Goal: Task Accomplishment & Management: Use online tool/utility

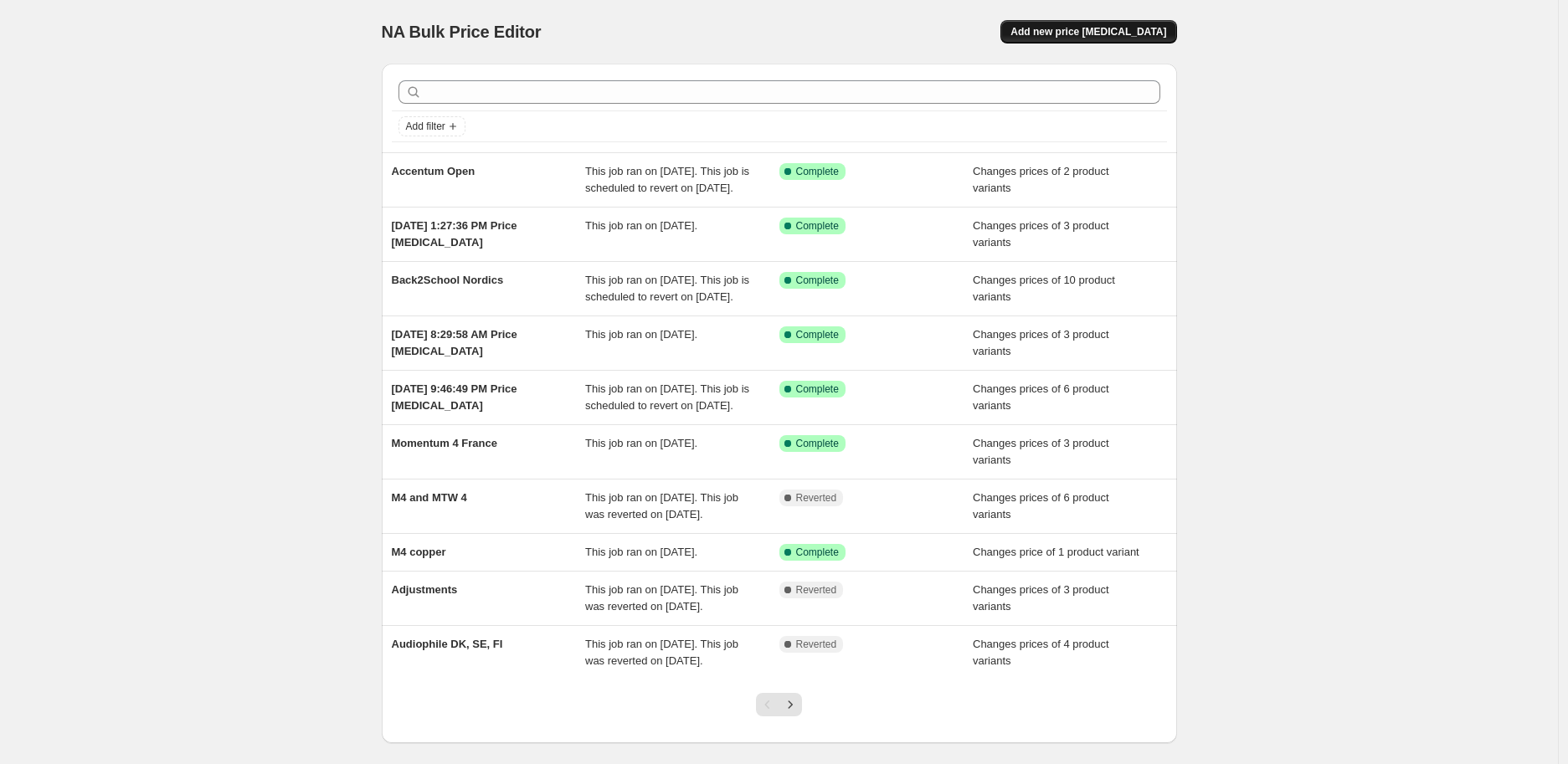
click at [1095, 28] on span "Add new price [MEDICAL_DATA]" at bounding box center [1088, 32] width 156 height 14
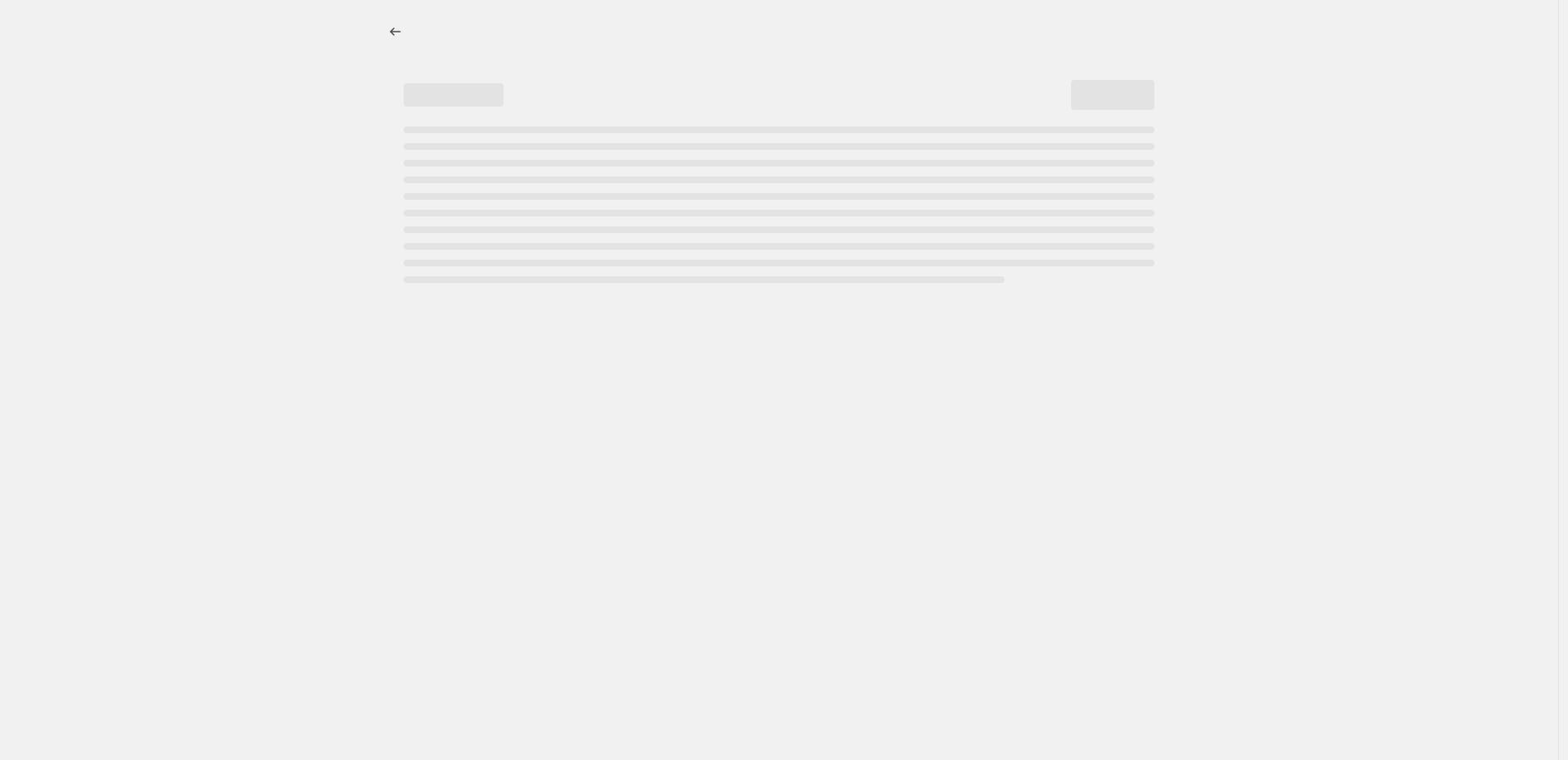
select select "percentage"
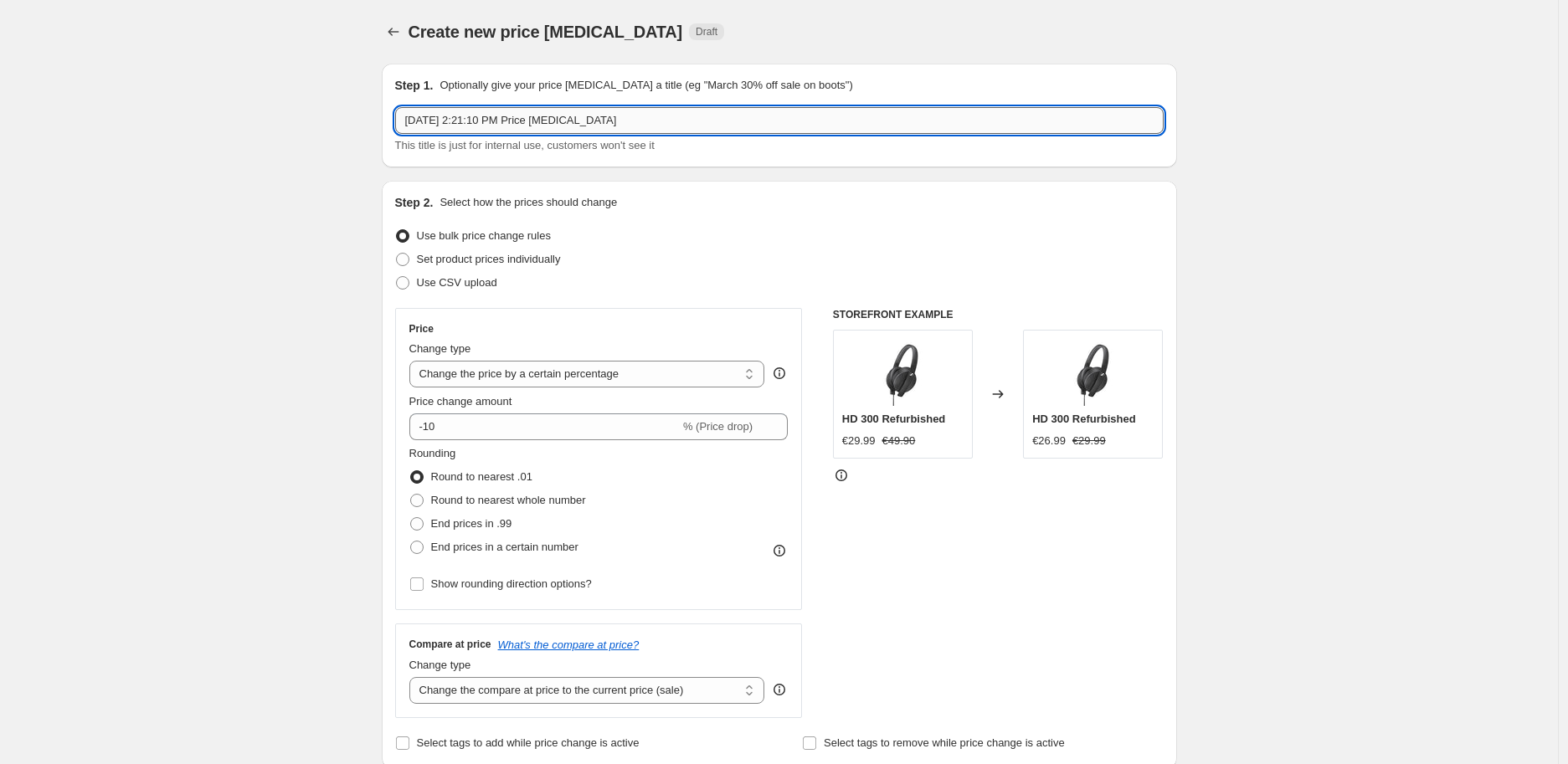
click at [462, 124] on input "Aug 25, 2025, 2:21:10 PM Price change job" at bounding box center [780, 120] width 768 height 27
click at [613, 125] on input "BeNeLux M4 Price Change" at bounding box center [780, 120] width 768 height 27
type input "BeNeLux M4 Price Change 28.-31. August"
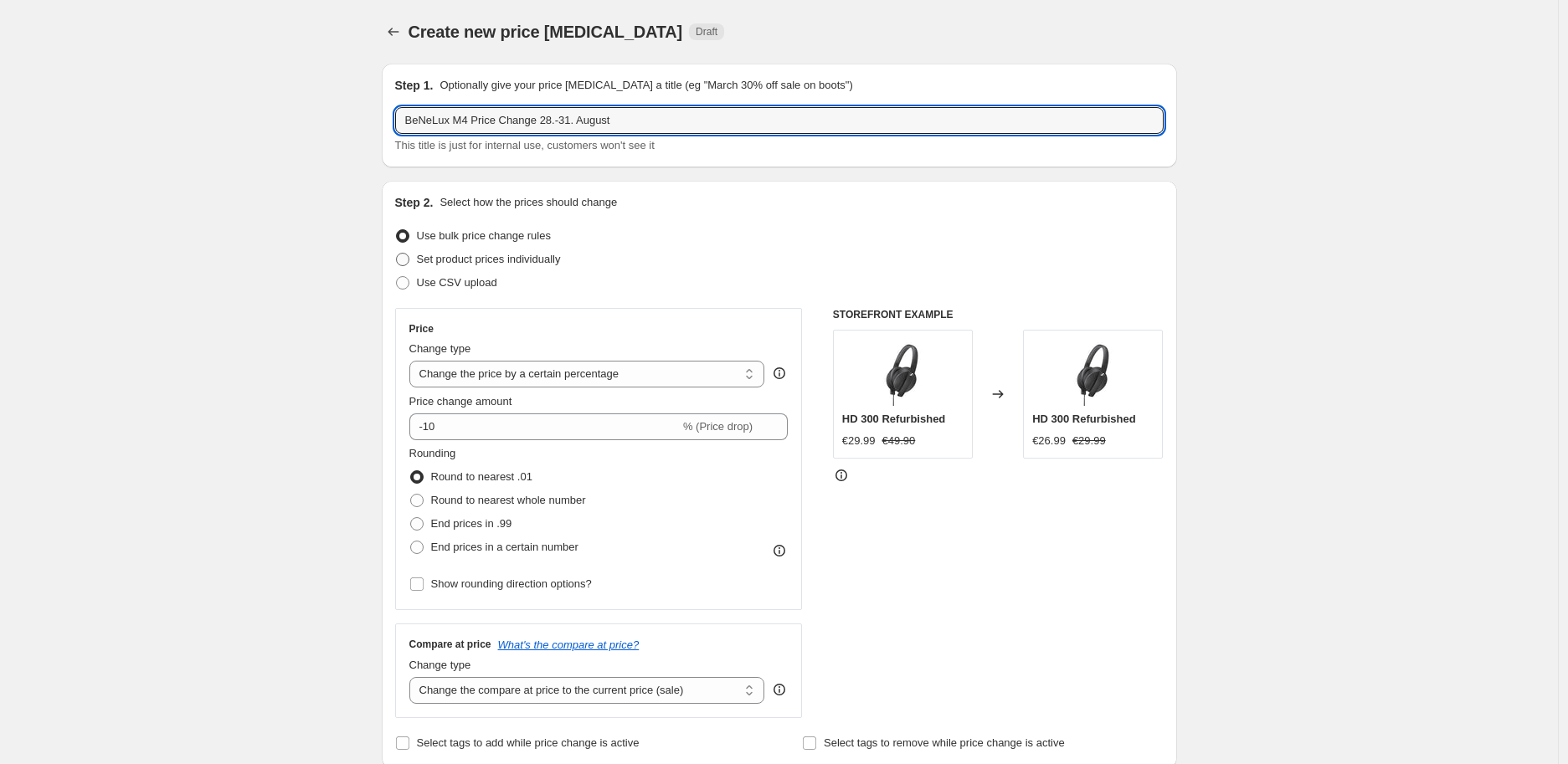
click at [490, 260] on span "Set product prices individually" at bounding box center [488, 259] width 144 height 13
click at [397, 253] on input "Set product prices individually" at bounding box center [396, 253] width 1 height 1
radio input "true"
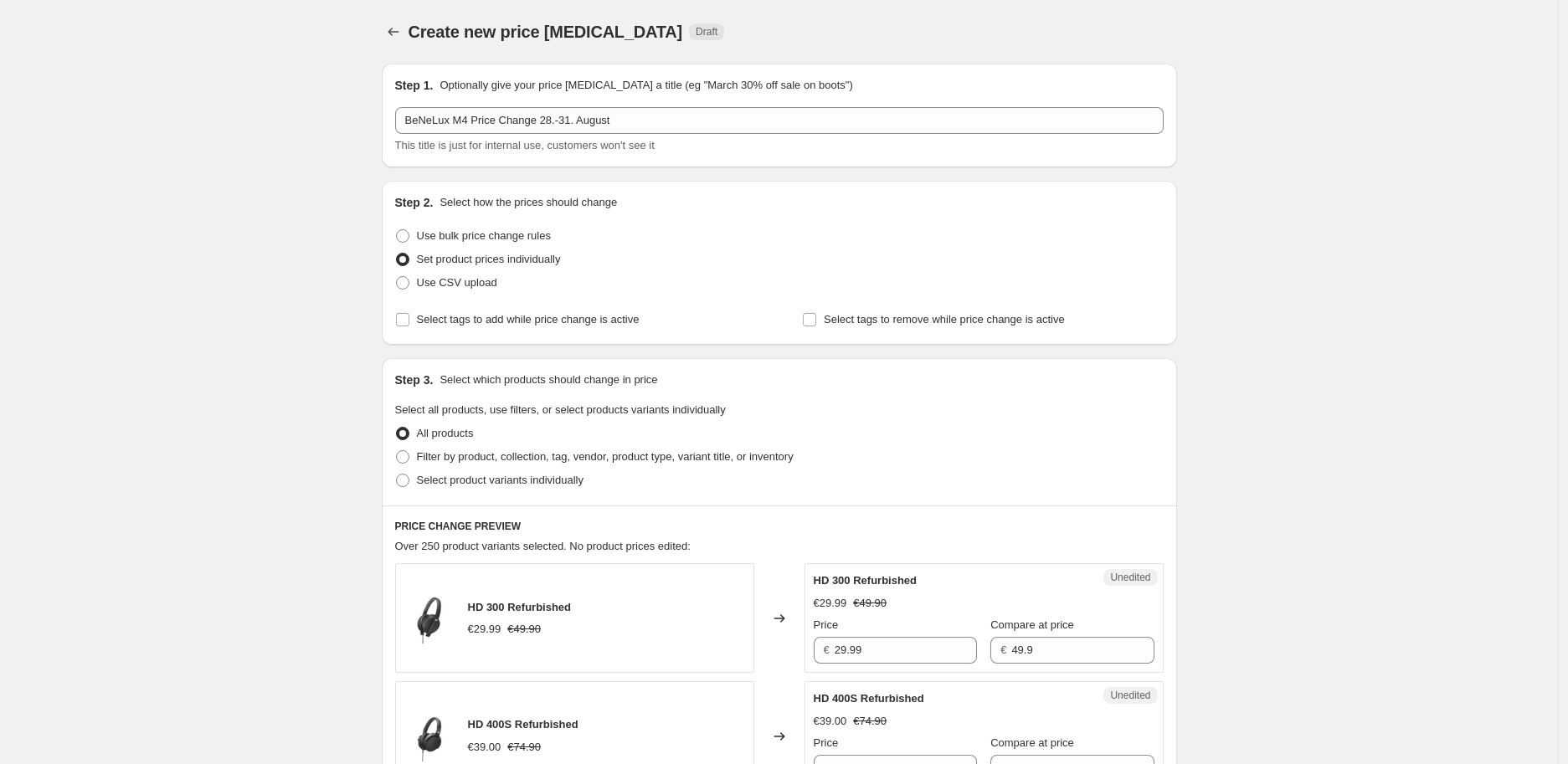
scroll to position [93, 0]
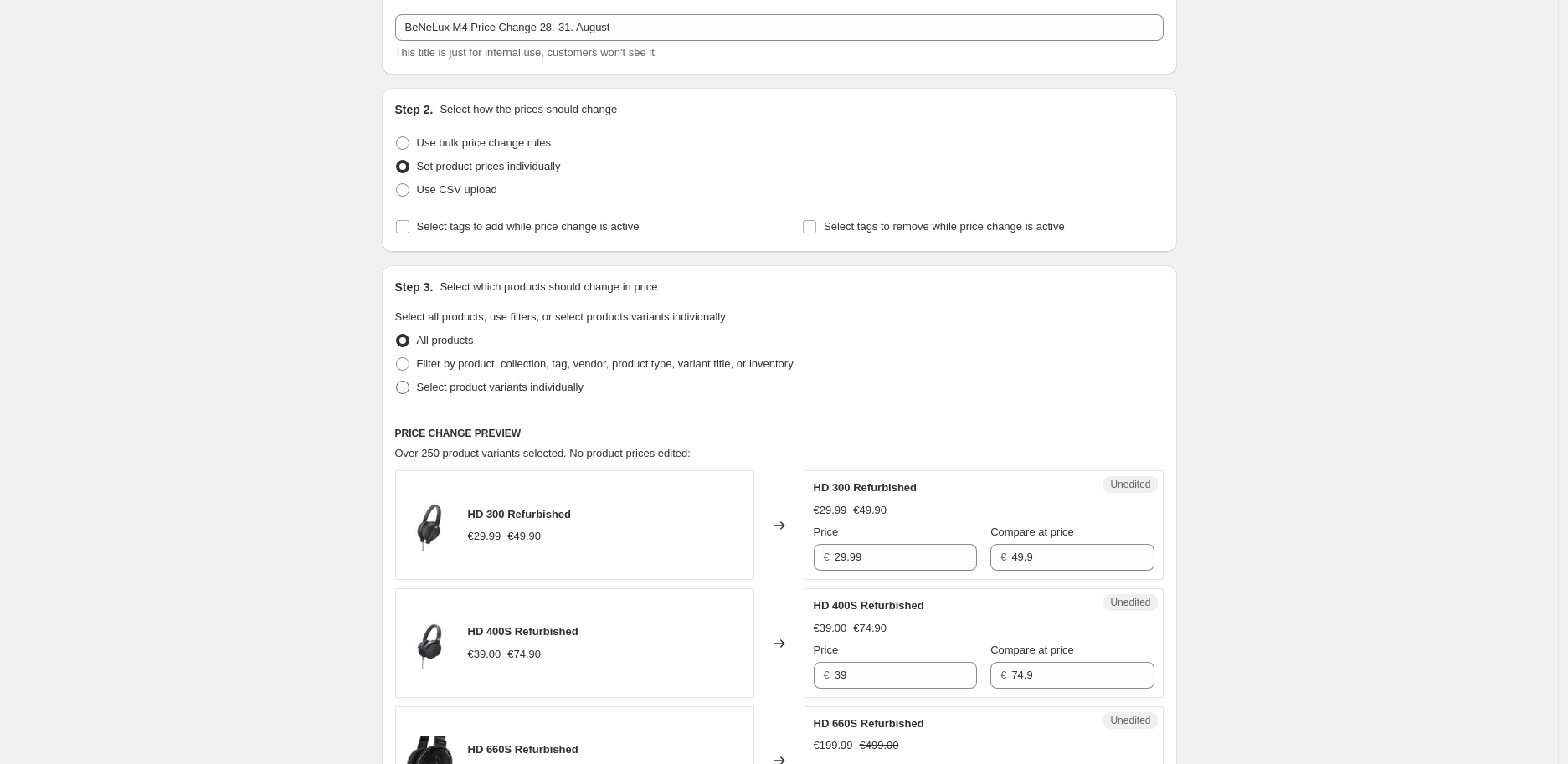
click at [472, 381] on span "Select product variants individually" at bounding box center [500, 387] width 166 height 13
click at [397, 381] on input "Select product variants individually" at bounding box center [396, 381] width 1 height 1
radio input "true"
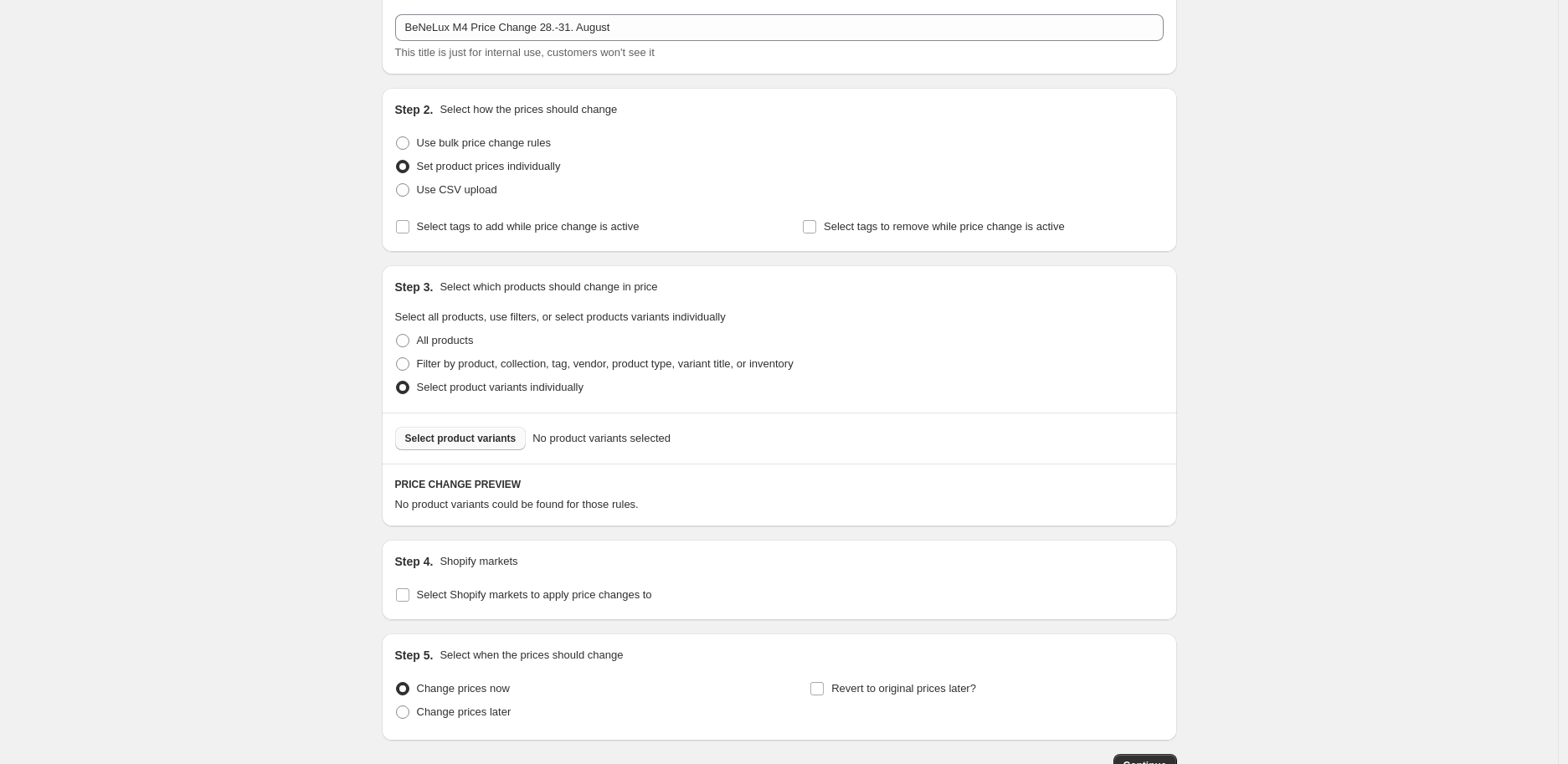
click at [472, 438] on span "Select product variants" at bounding box center [460, 438] width 111 height 14
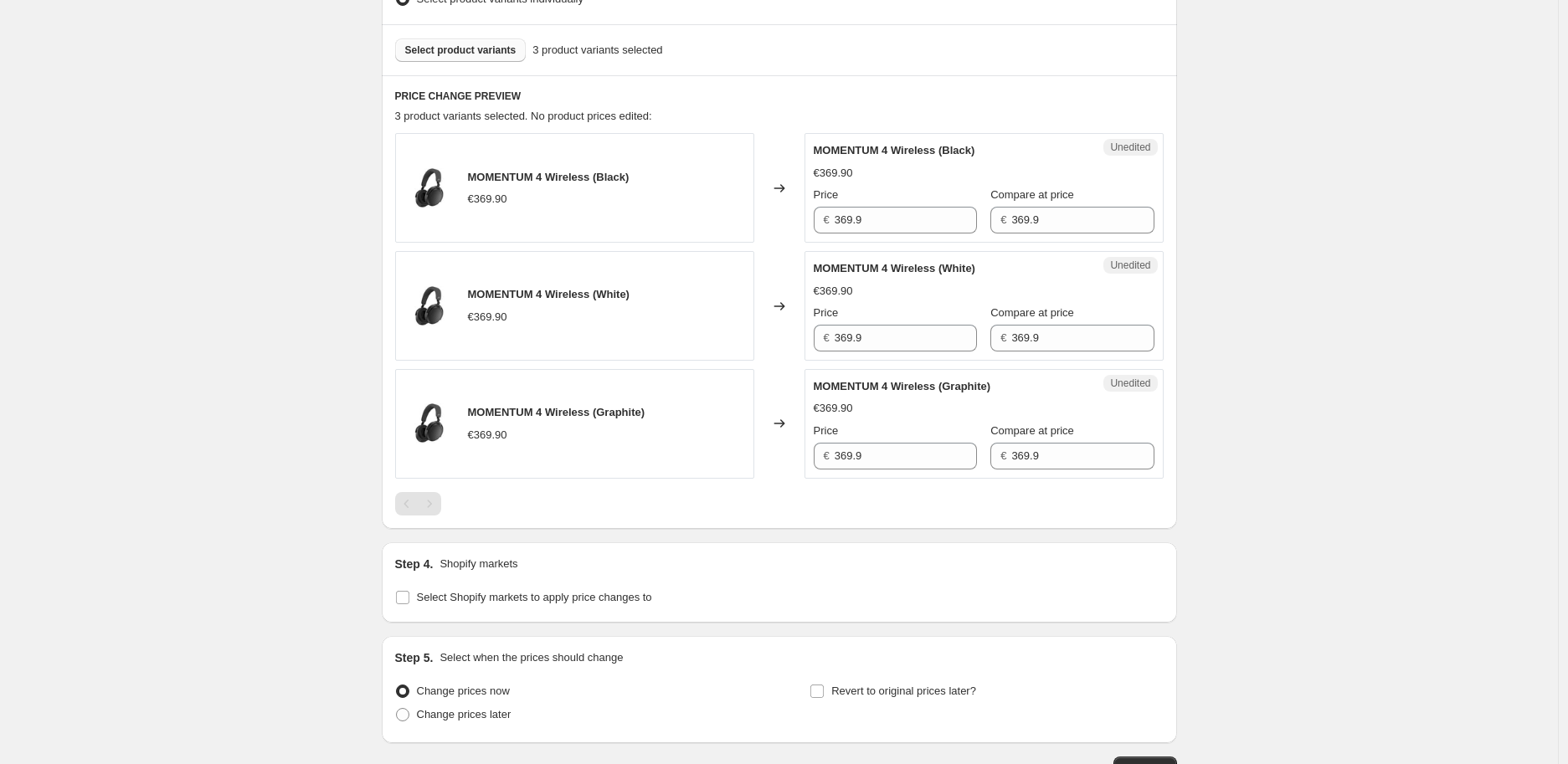
scroll to position [599, 0]
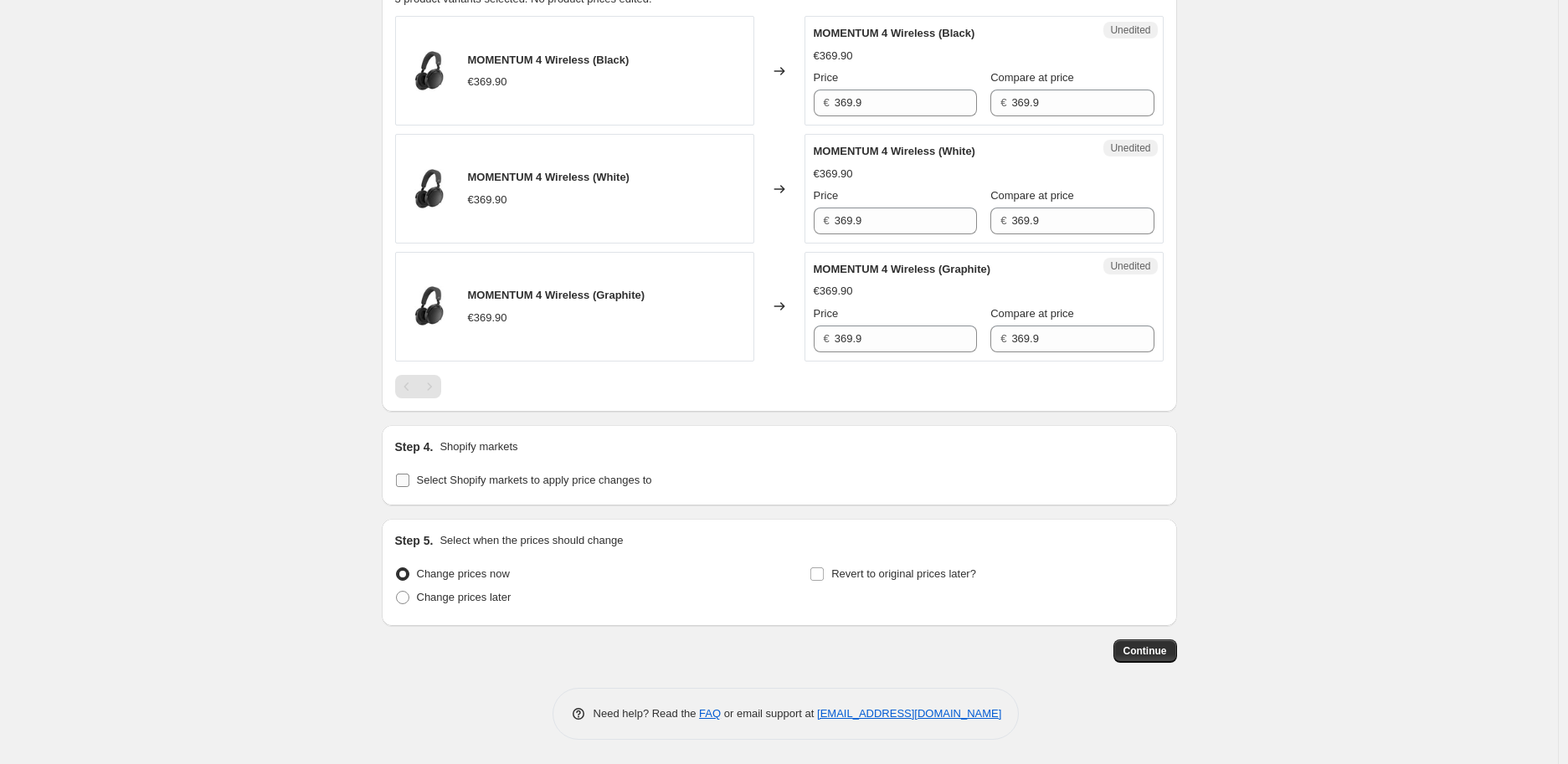
click at [409, 476] on input "Select Shopify markets to apply price changes to" at bounding box center [403, 481] width 14 height 14
checkbox input "true"
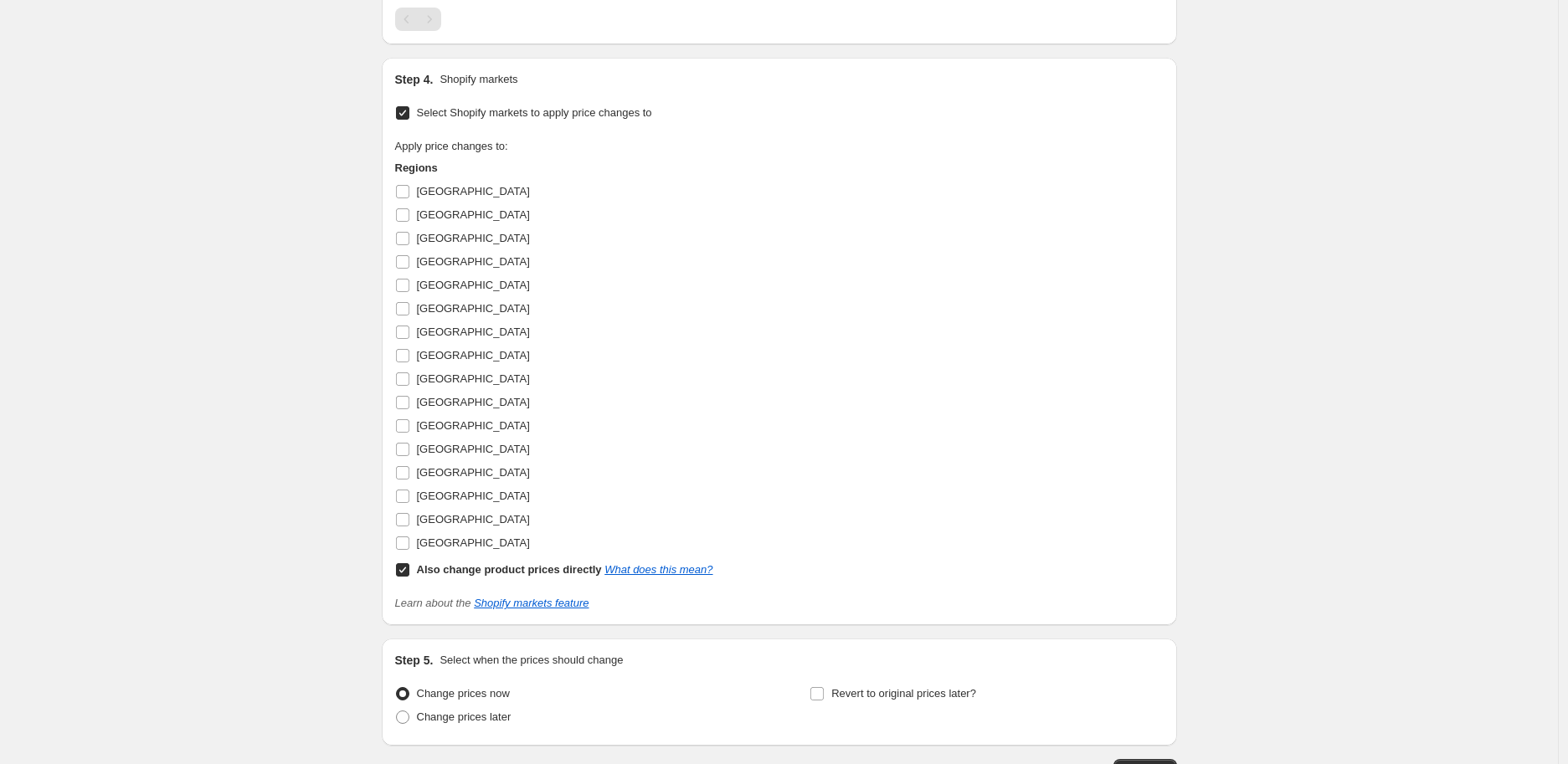
scroll to position [971, 0]
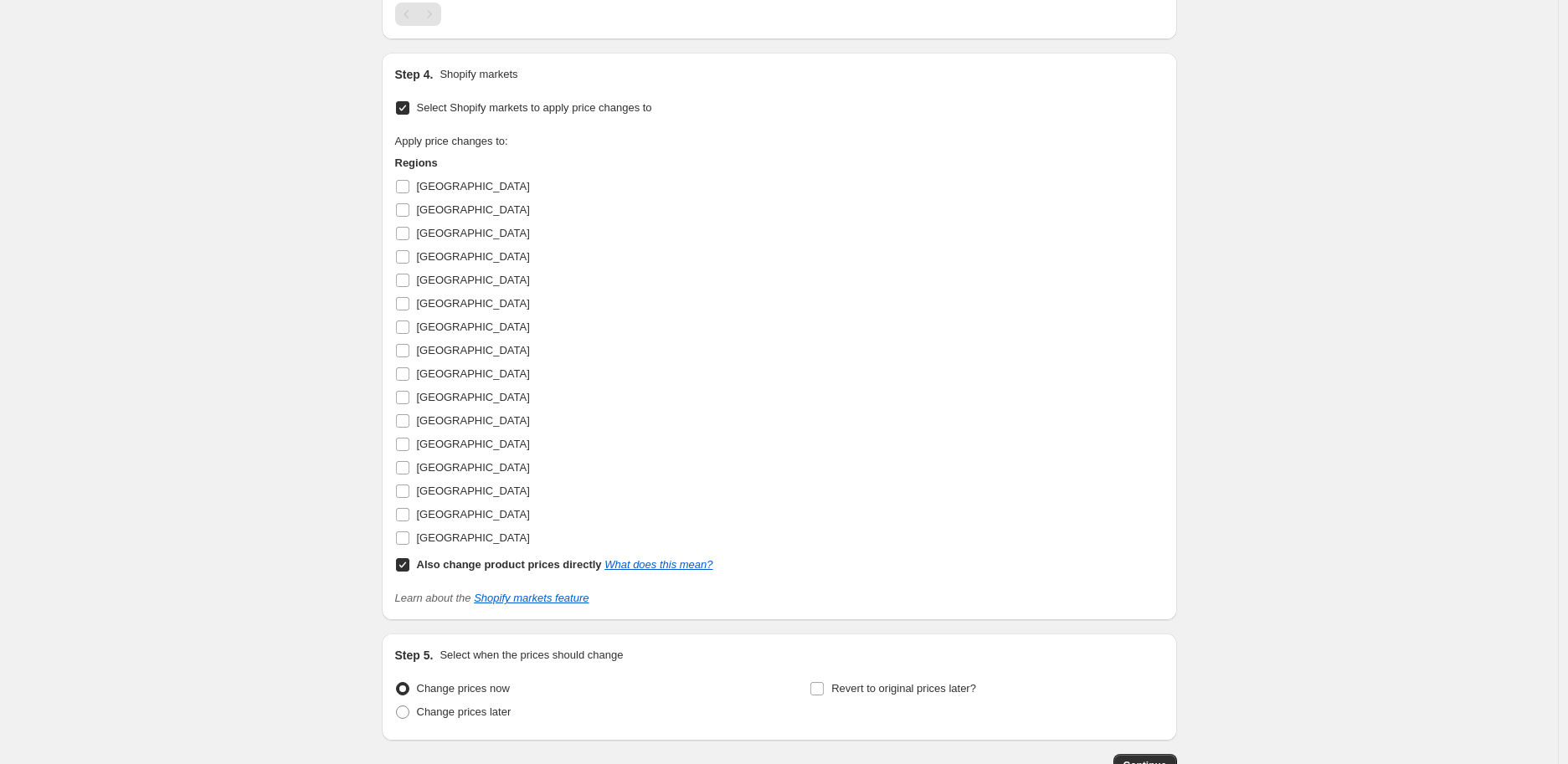
click at [408, 570] on input "Also change product prices directly What does this mean?" at bounding box center [403, 565] width 14 height 14
checkbox input "false"
click at [408, 204] on input "Belgium" at bounding box center [403, 210] width 14 height 14
checkbox input "true"
click at [409, 399] on input "Luxembourg" at bounding box center [403, 398] width 14 height 14
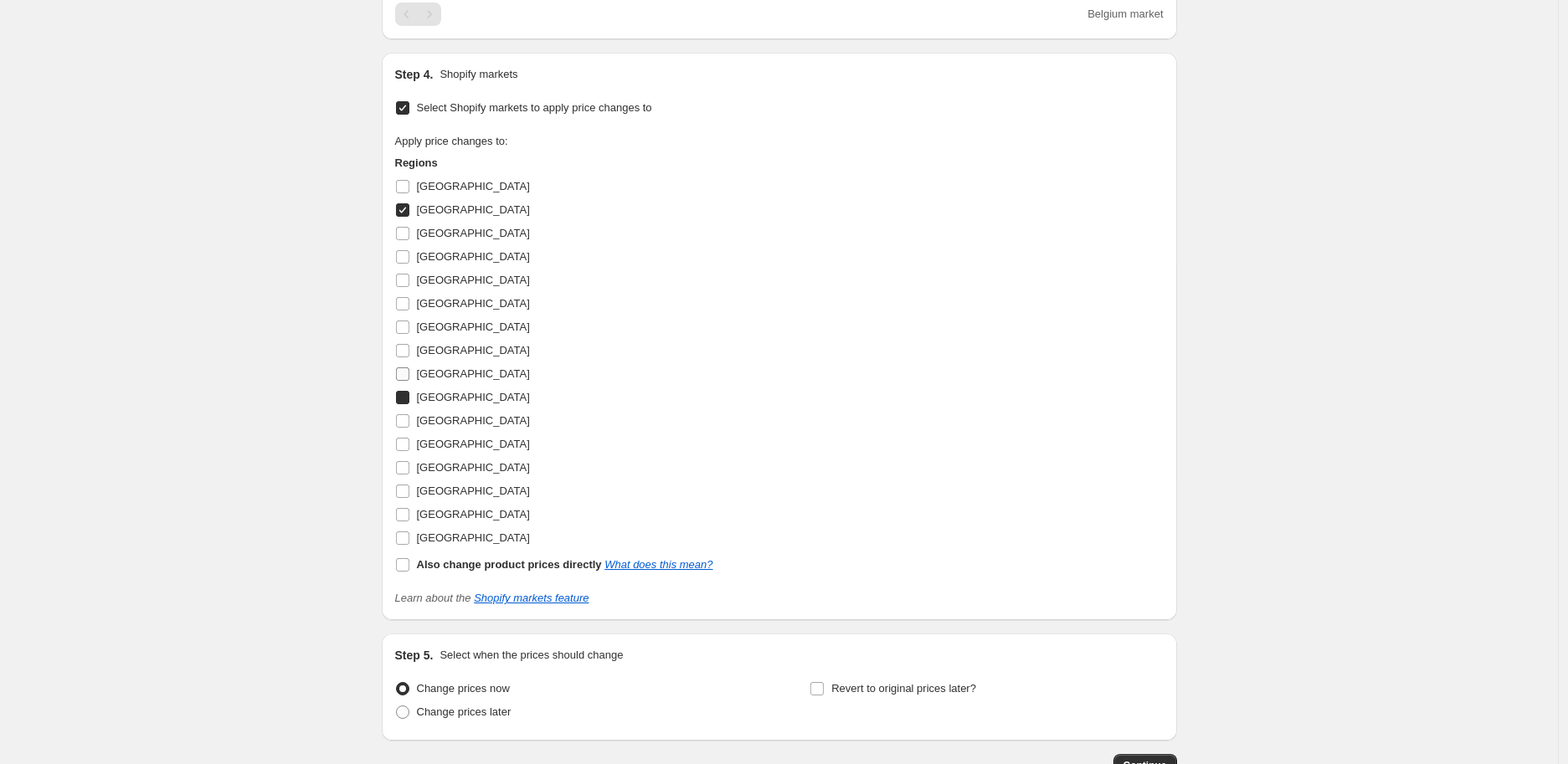
checkbox input "true"
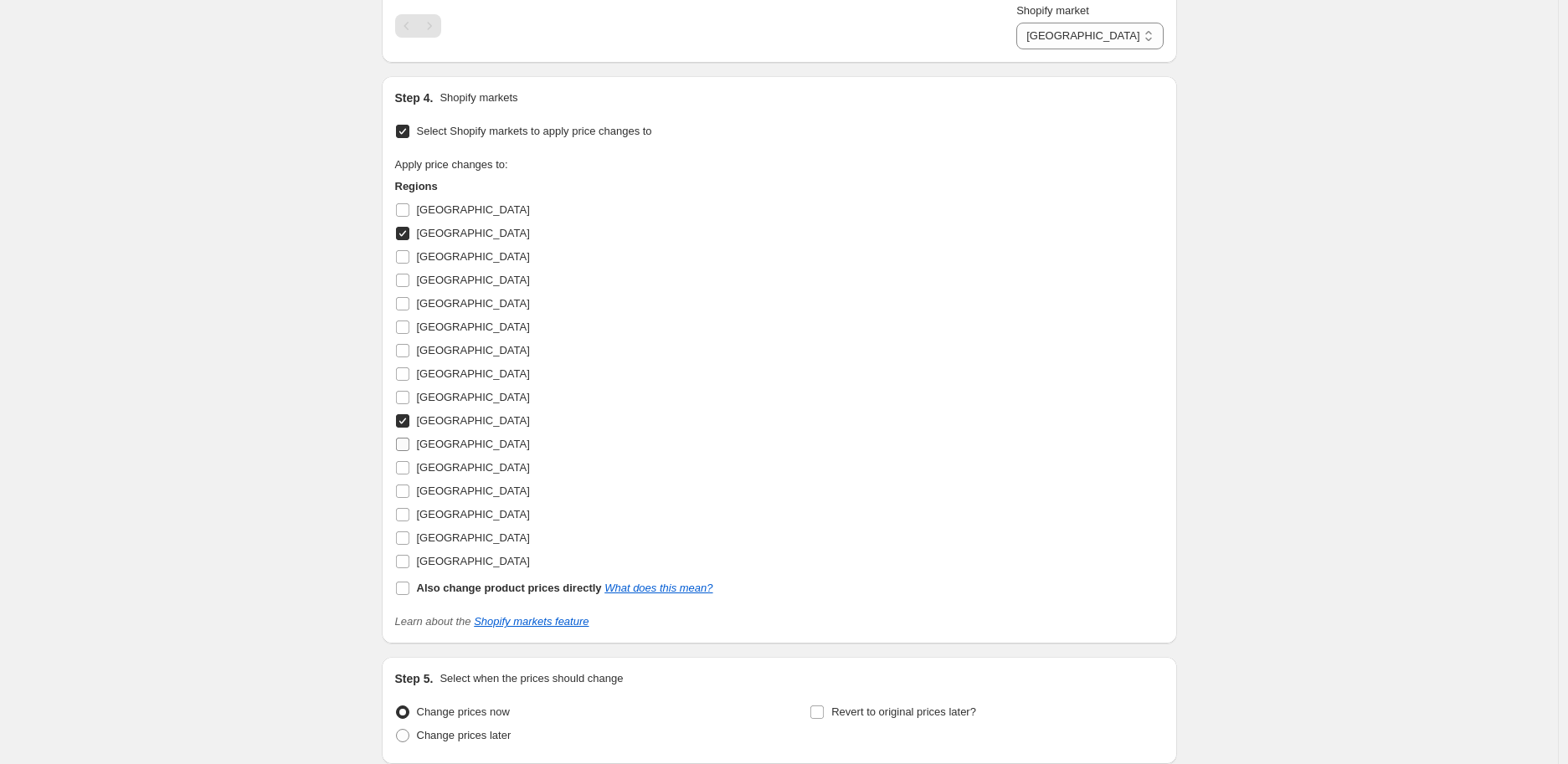
click at [407, 446] on input "Netherlands" at bounding box center [403, 444] width 14 height 14
checkbox input "true"
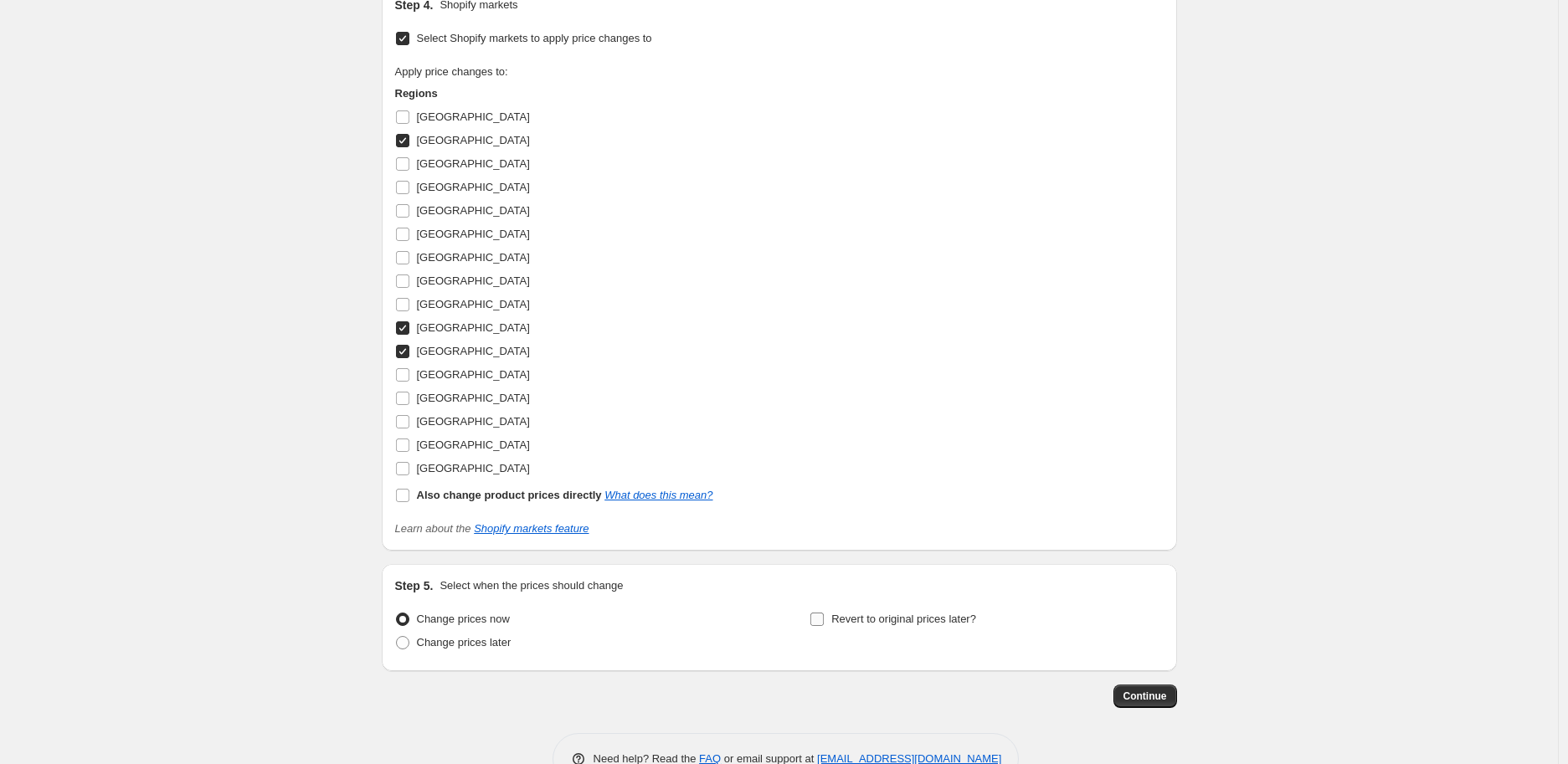
click at [863, 622] on span "Revert to original prices later?" at bounding box center [904, 618] width 145 height 13
click at [824, 622] on input "Revert to original prices later?" at bounding box center [818, 619] width 14 height 14
checkbox input "true"
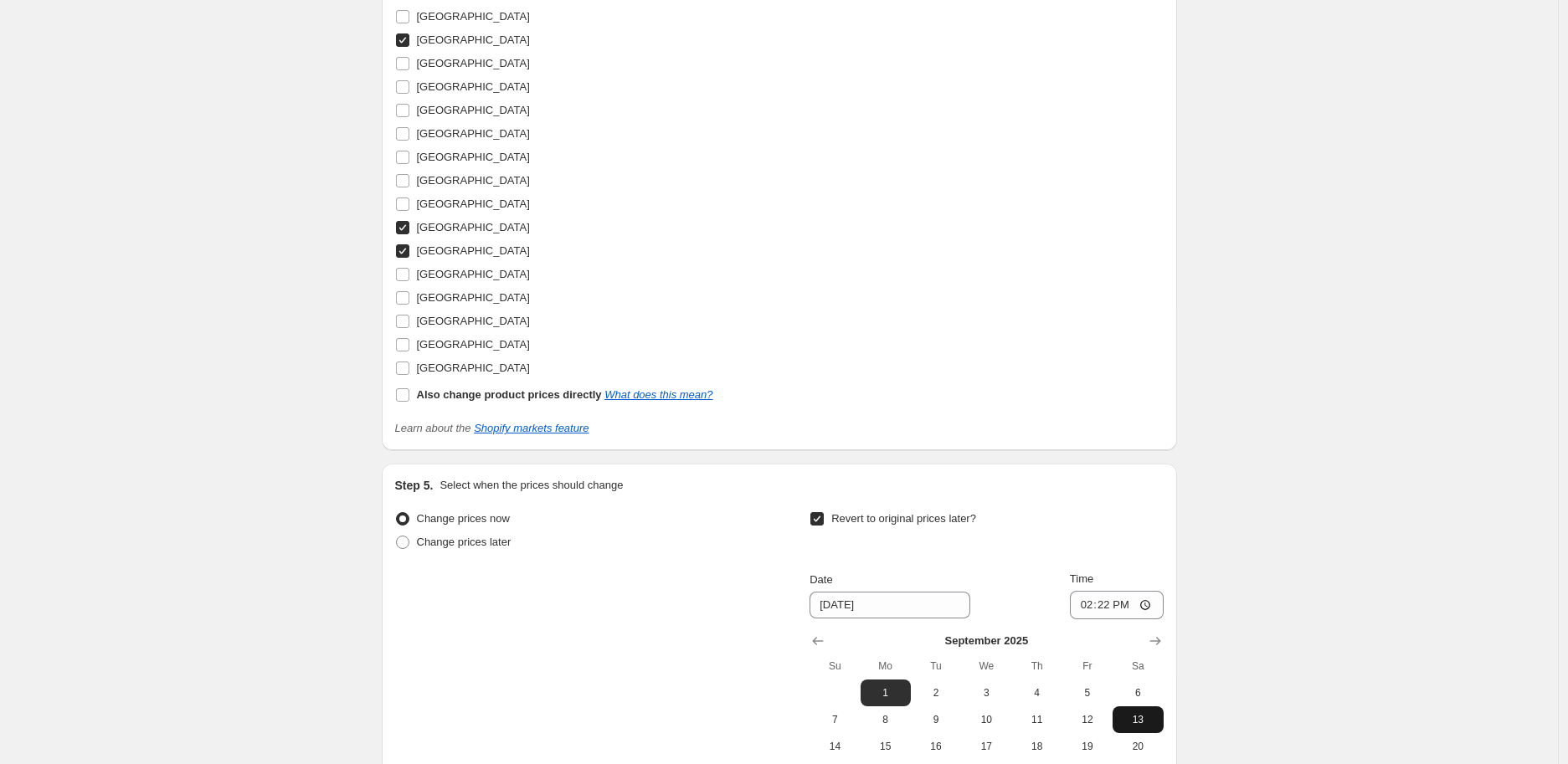
scroll to position [1395, 0]
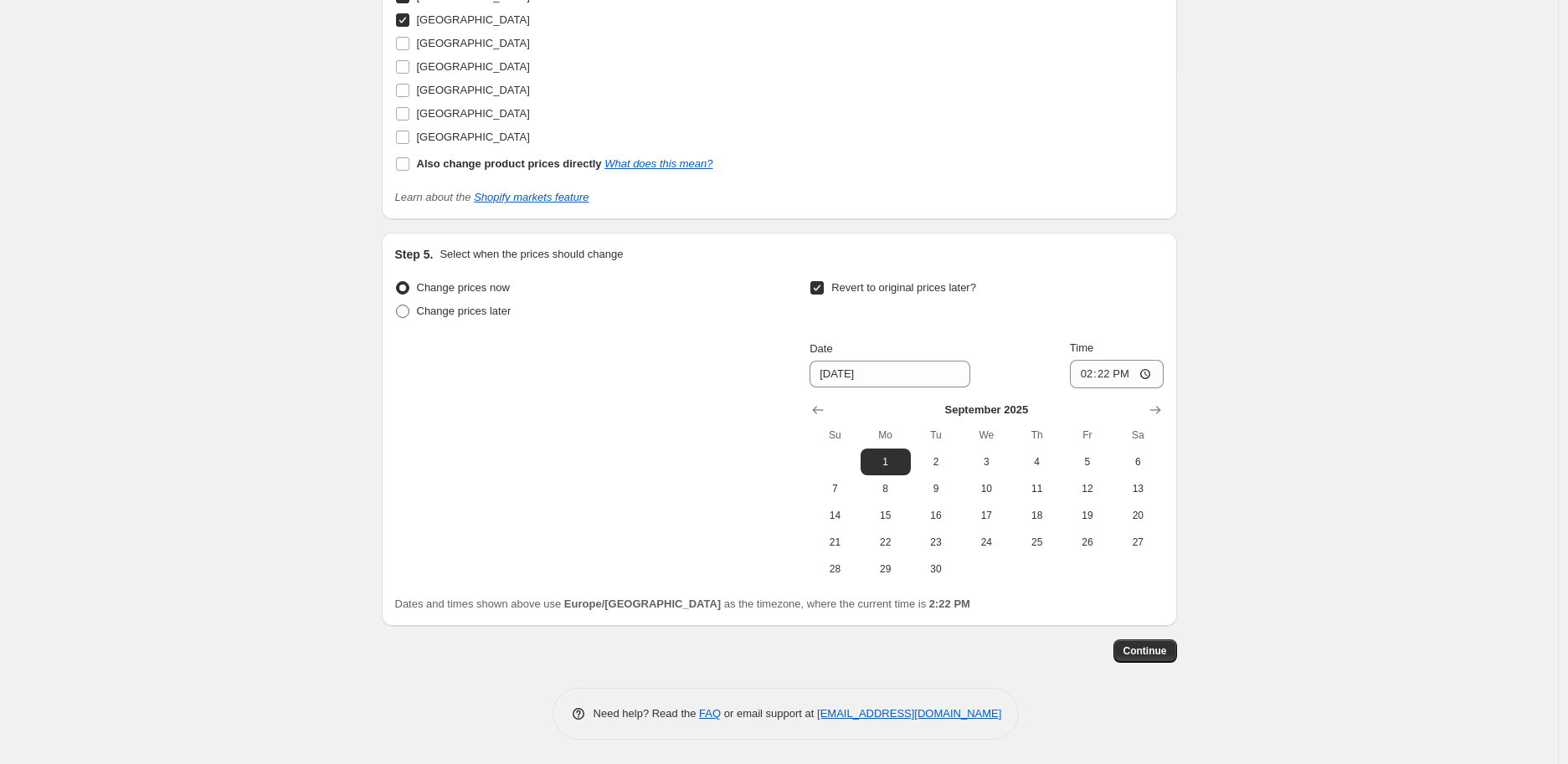
click at [420, 308] on label "Change prices later" at bounding box center [453, 311] width 116 height 23
click at [397, 306] on input "Change prices later" at bounding box center [396, 305] width 1 height 1
radio input "true"
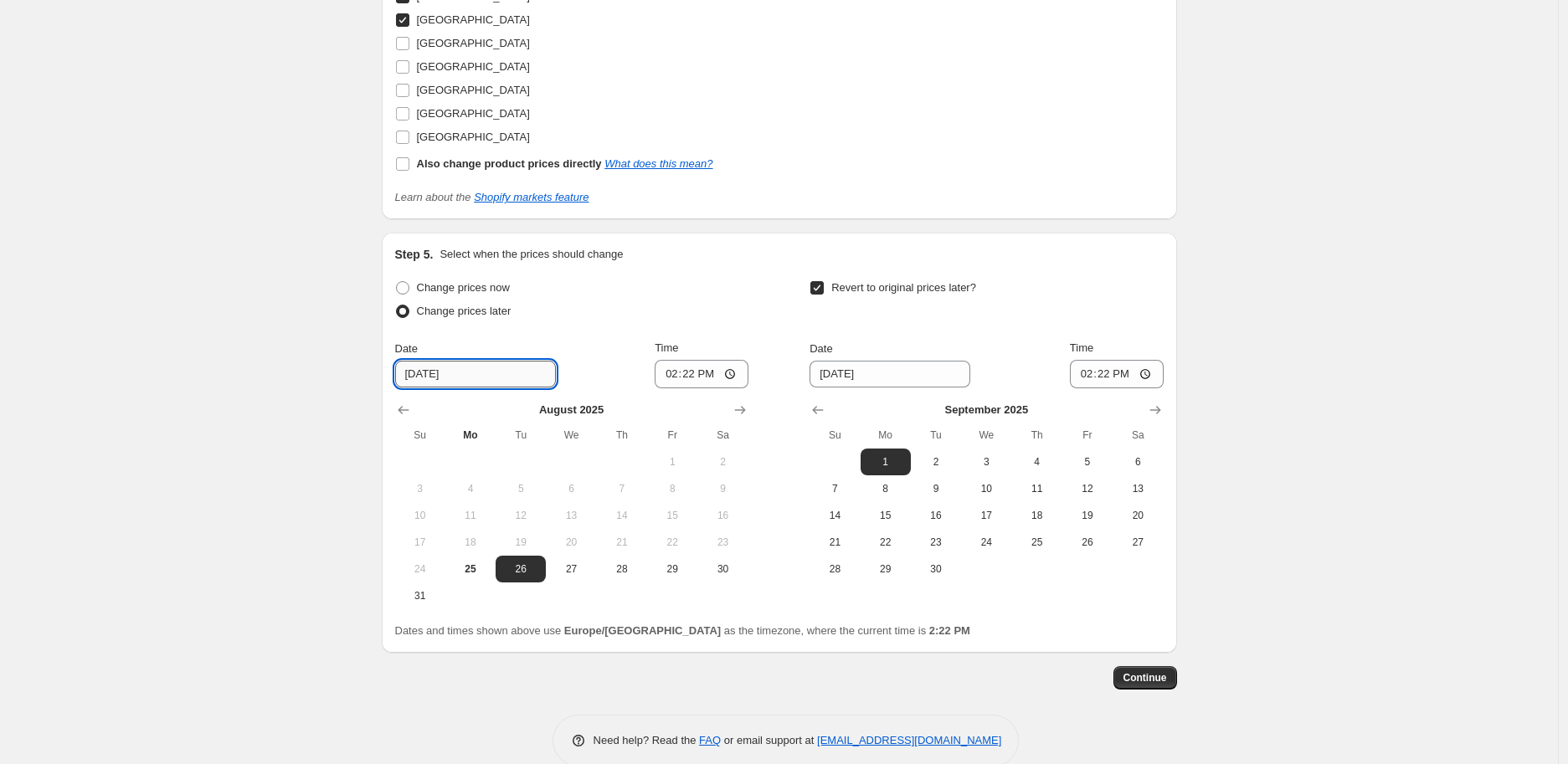
click at [470, 379] on input "8/26/2025" at bounding box center [476, 374] width 161 height 27
click at [639, 575] on button "28" at bounding box center [622, 568] width 50 height 27
type input "8/28/2025"
click at [824, 410] on icon "Show previous month, August 2025" at bounding box center [818, 410] width 16 height 16
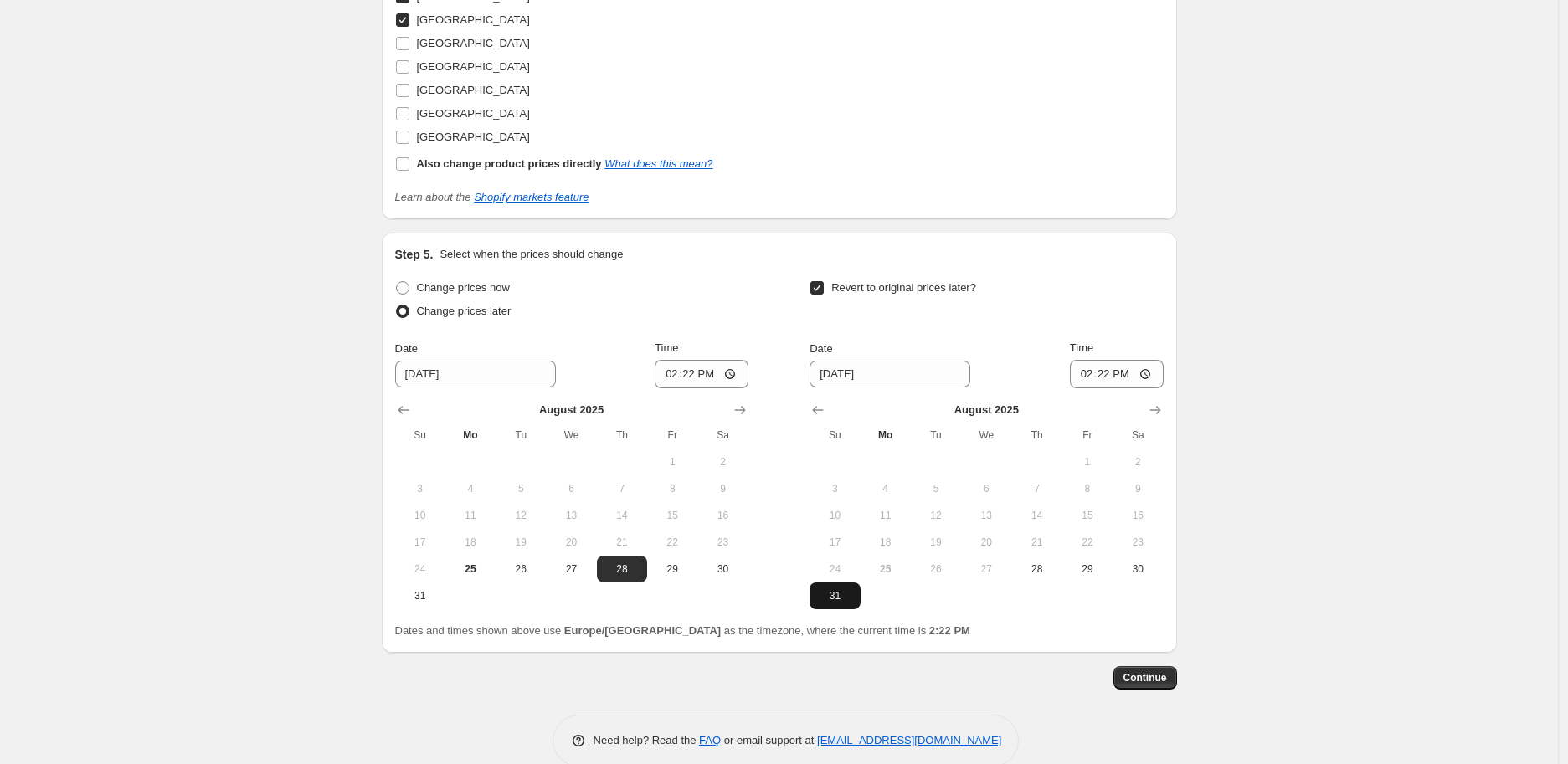
click at [831, 597] on span "31" at bounding box center [835, 596] width 37 height 14
type input "8/31/2025"
click at [1104, 376] on input "14:22" at bounding box center [1117, 374] width 94 height 28
click at [1148, 376] on input "14:22" at bounding box center [1117, 374] width 94 height 28
type input "12:59"
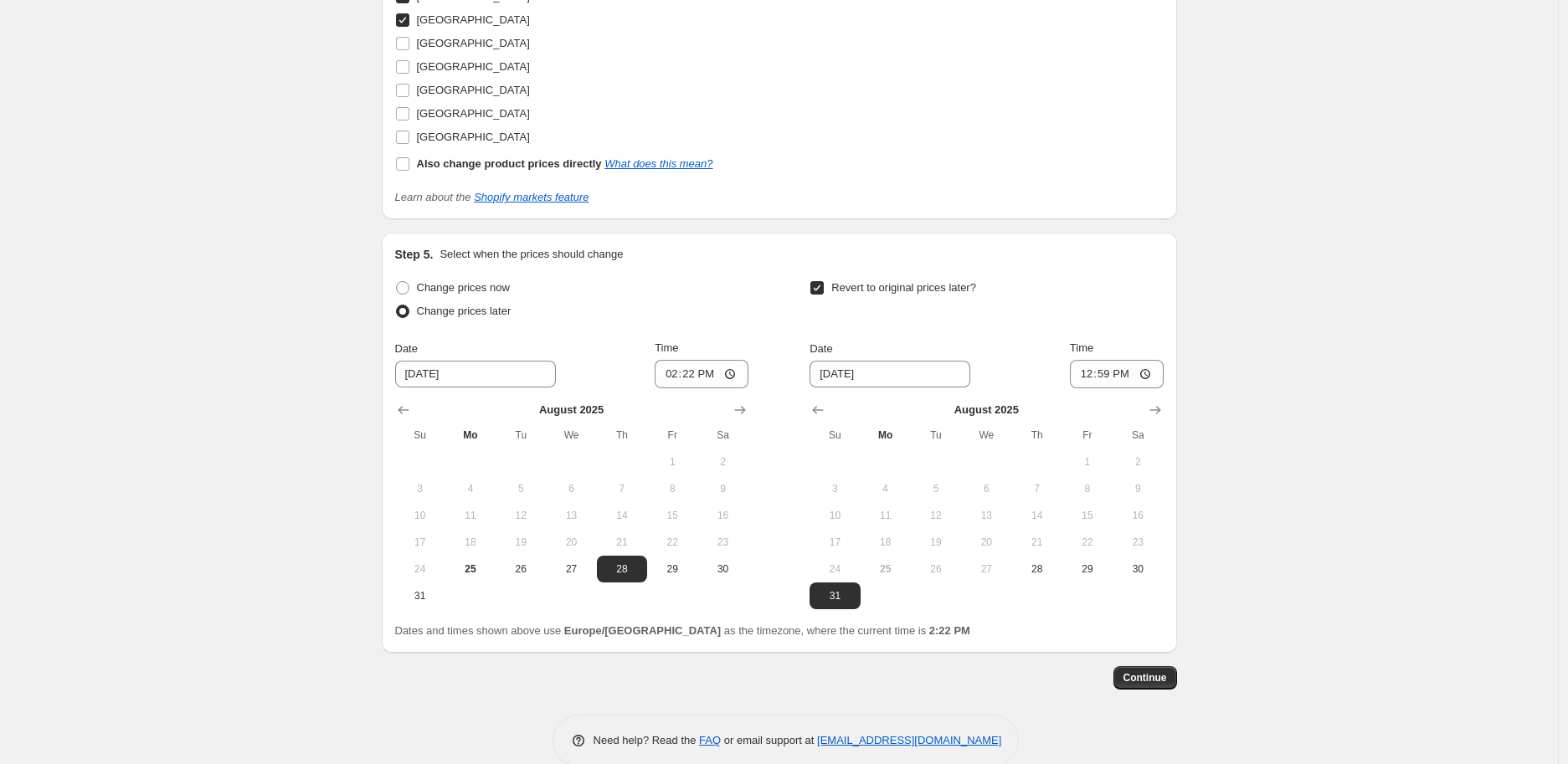
click at [470, 381] on input "8/28/2025" at bounding box center [476, 374] width 161 height 27
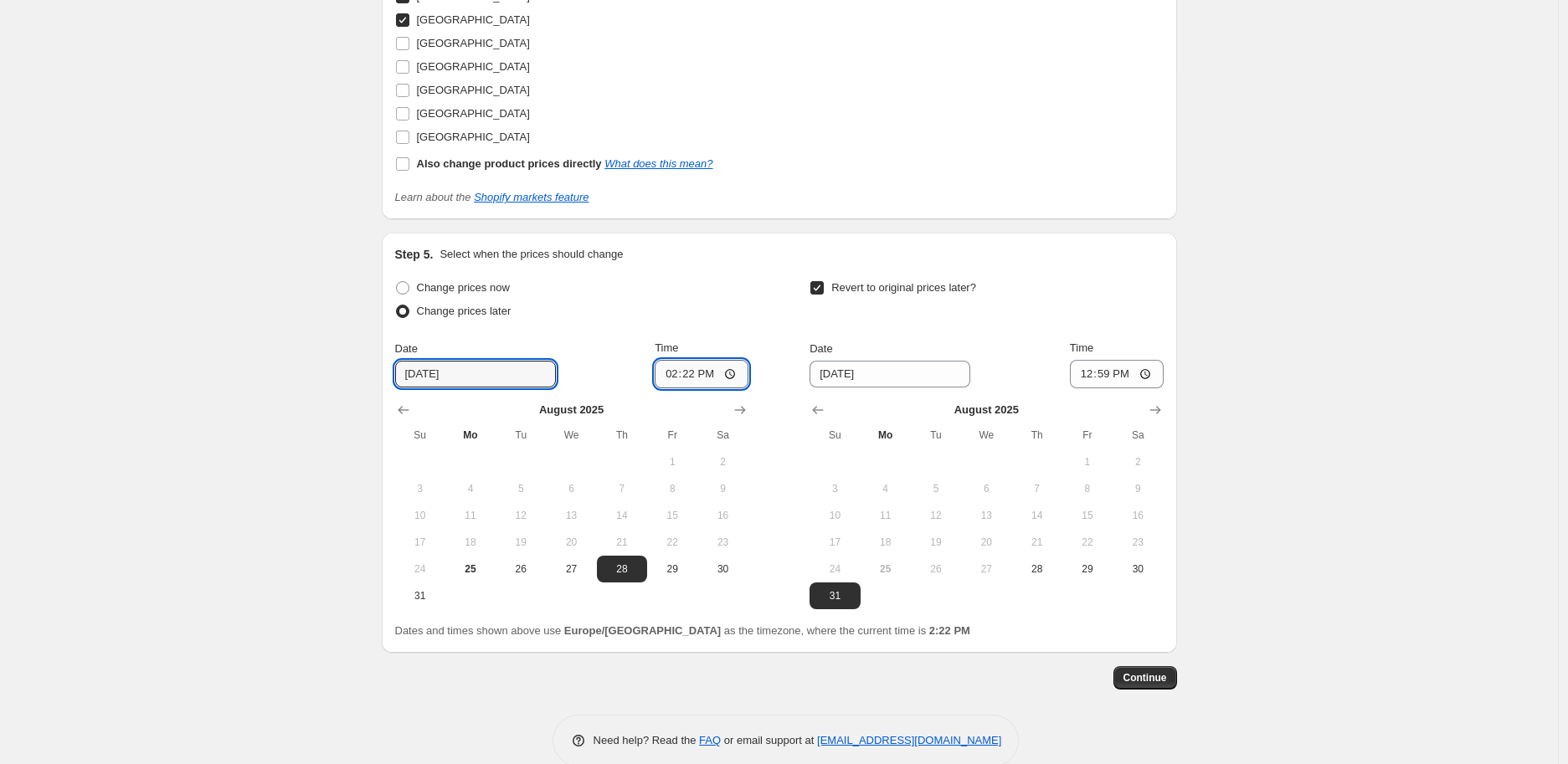
click at [745, 370] on input "14:22" at bounding box center [701, 374] width 94 height 28
click at [737, 374] on input "14:22" at bounding box center [701, 374] width 94 height 28
type input "00:01"
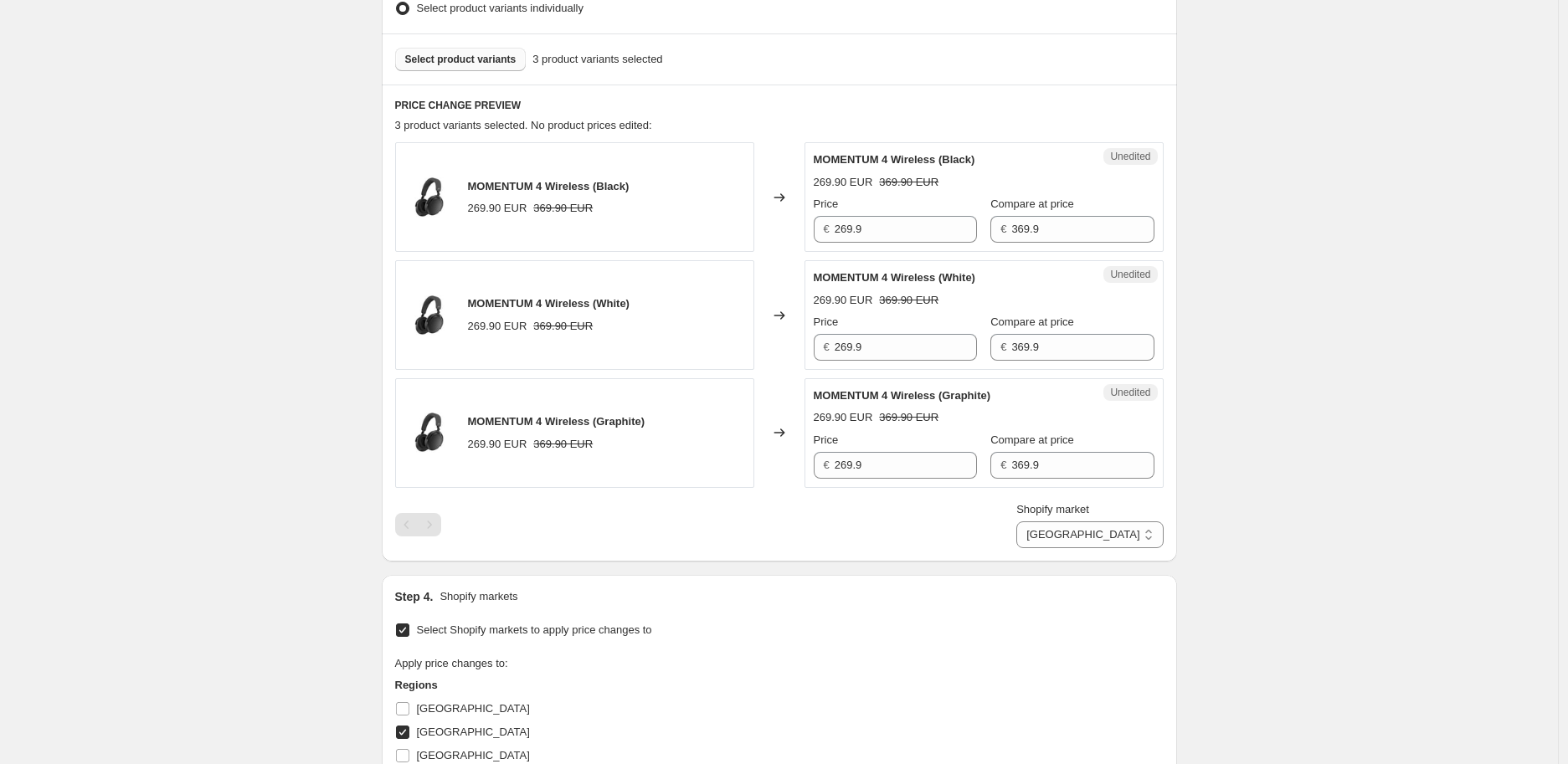
scroll to position [465, 0]
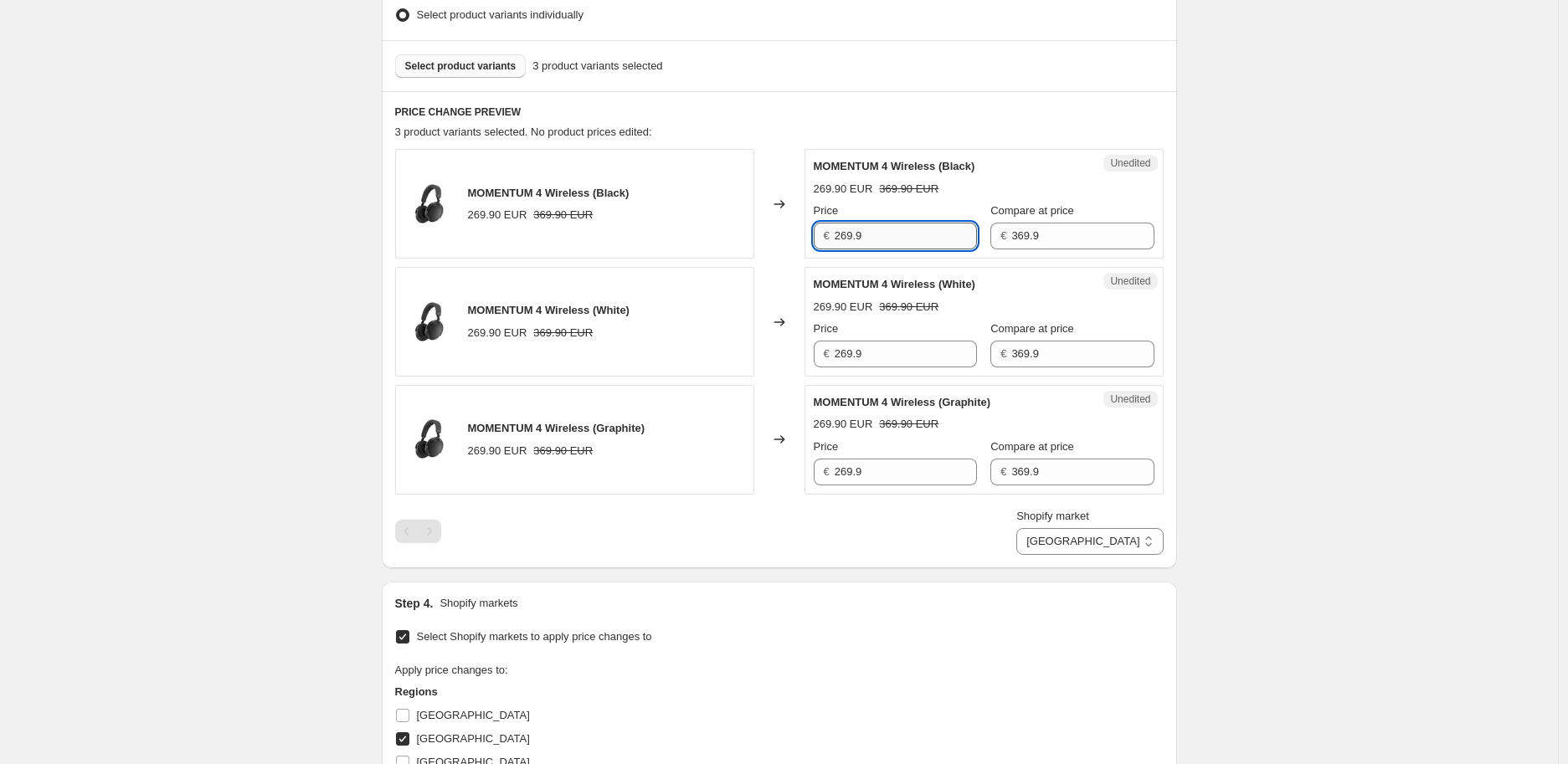
click at [879, 239] on input "269.9" at bounding box center [905, 236] width 142 height 27
click at [846, 235] on input "269.9" at bounding box center [905, 236] width 142 height 27
type input "249.9"
click at [891, 353] on input "269.9" at bounding box center [905, 354] width 142 height 27
paste input "4"
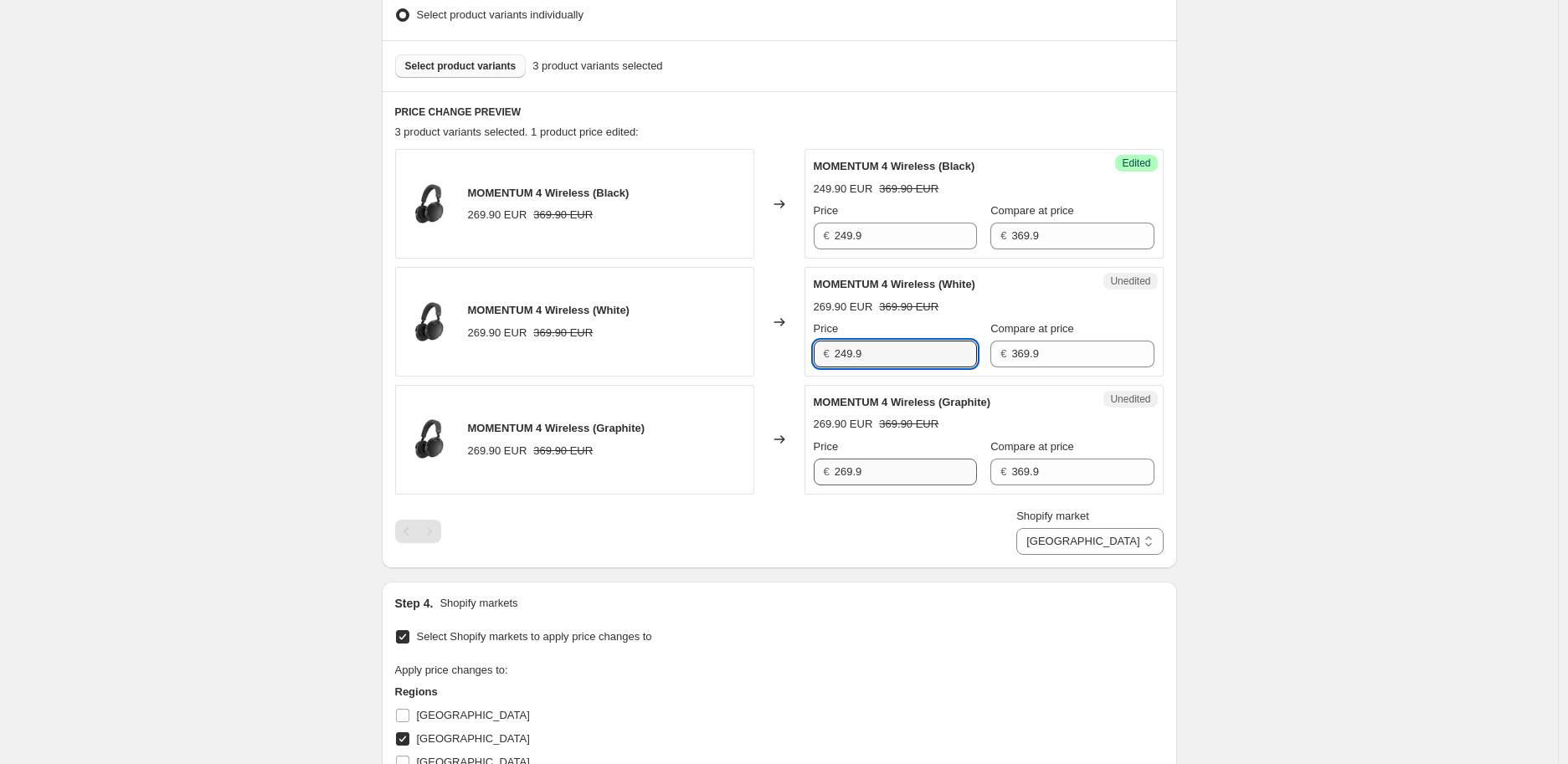
type input "249.9"
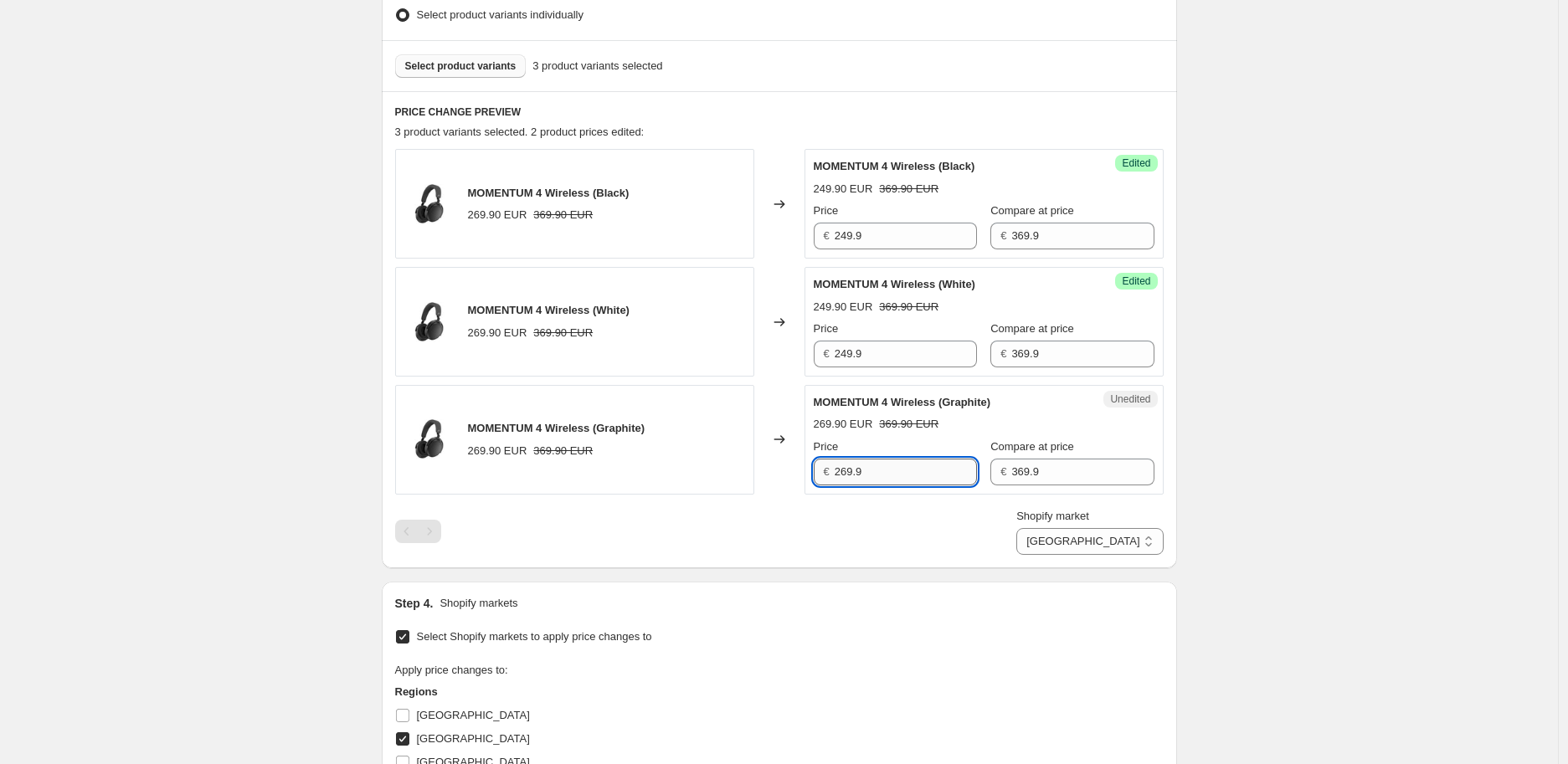
click at [885, 475] on input "269.9" at bounding box center [905, 472] width 142 height 27
paste input "4"
type input "249.9"
click at [1241, 519] on div "Create new price change job. This page is ready Create new price change job Dra…" at bounding box center [779, 629] width 1559 height 2188
drag, startPoint x: 1136, startPoint y: 540, endPoint x: 1136, endPoint y: 555, distance: 15.0
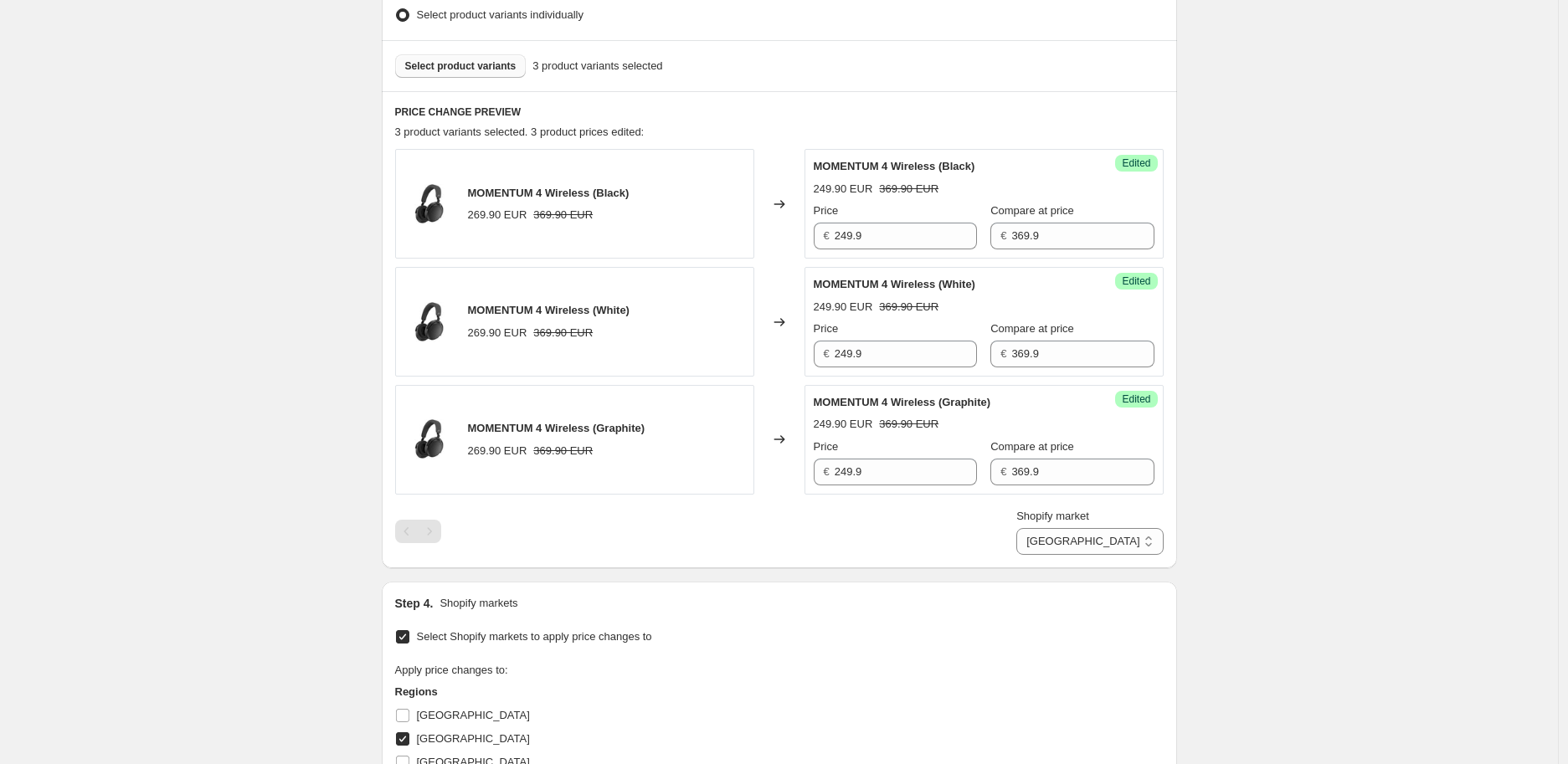
click at [1136, 541] on select "Belgium Luxembourg Netherlands" at bounding box center [1090, 541] width 146 height 27
select select "6258882"
click at [1073, 555] on select "Belgium Luxembourg Netherlands" at bounding box center [1090, 541] width 146 height 27
click at [875, 245] on input "269.9" at bounding box center [905, 236] width 142 height 27
paste input "4"
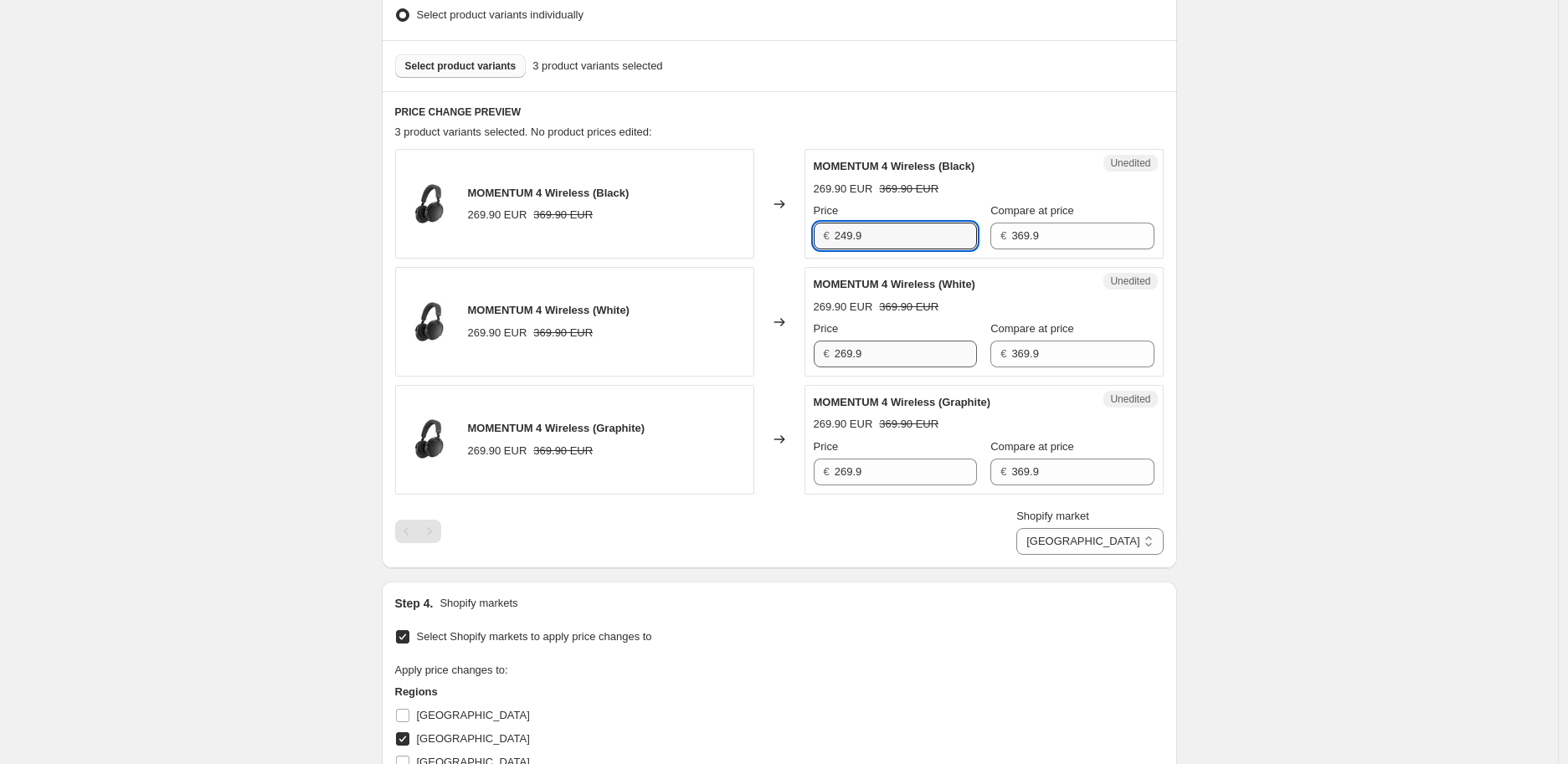
type input "249.9"
click at [892, 353] on input "269.9" at bounding box center [905, 354] width 142 height 27
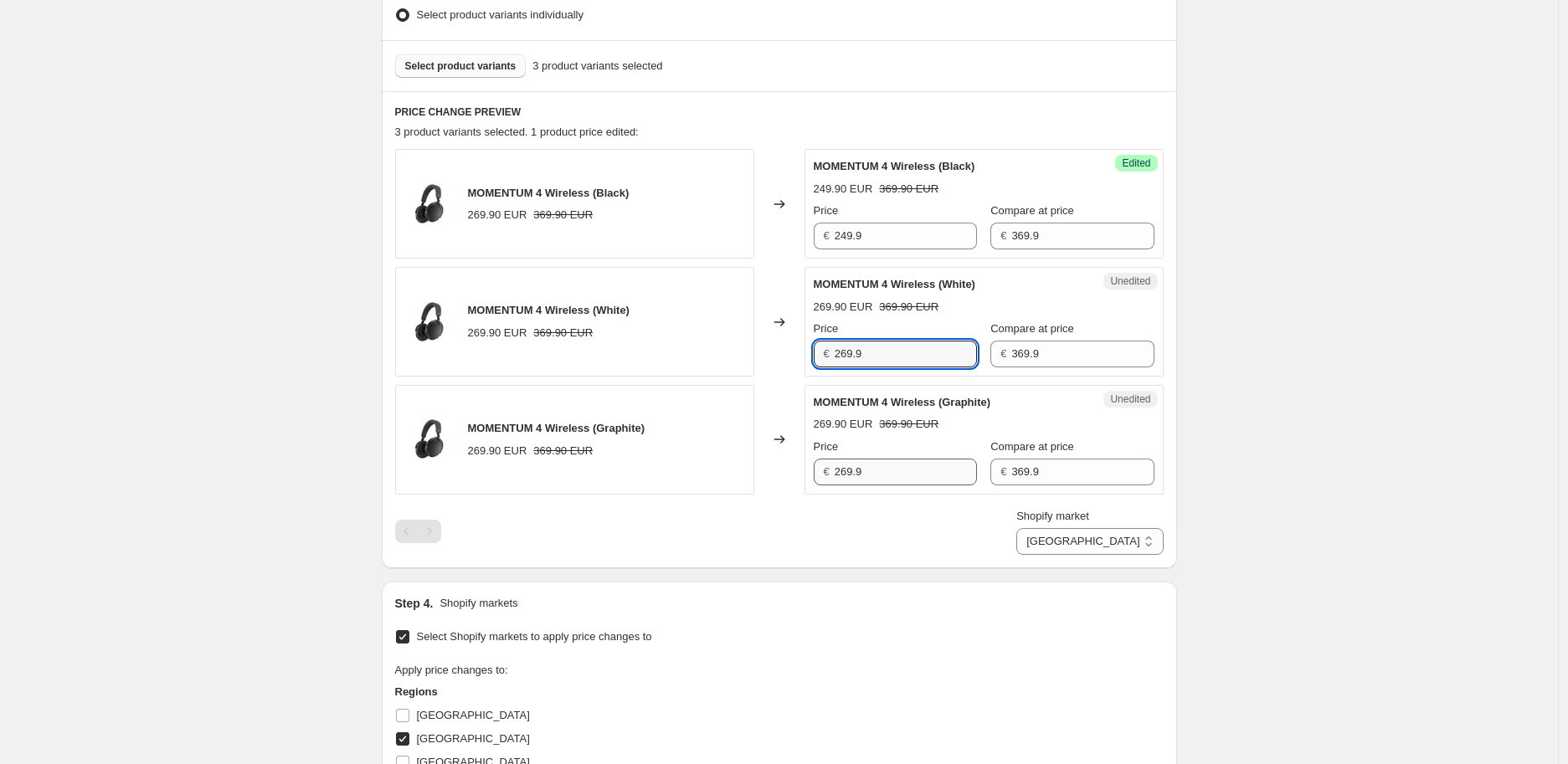
paste input "4"
type input "249.9"
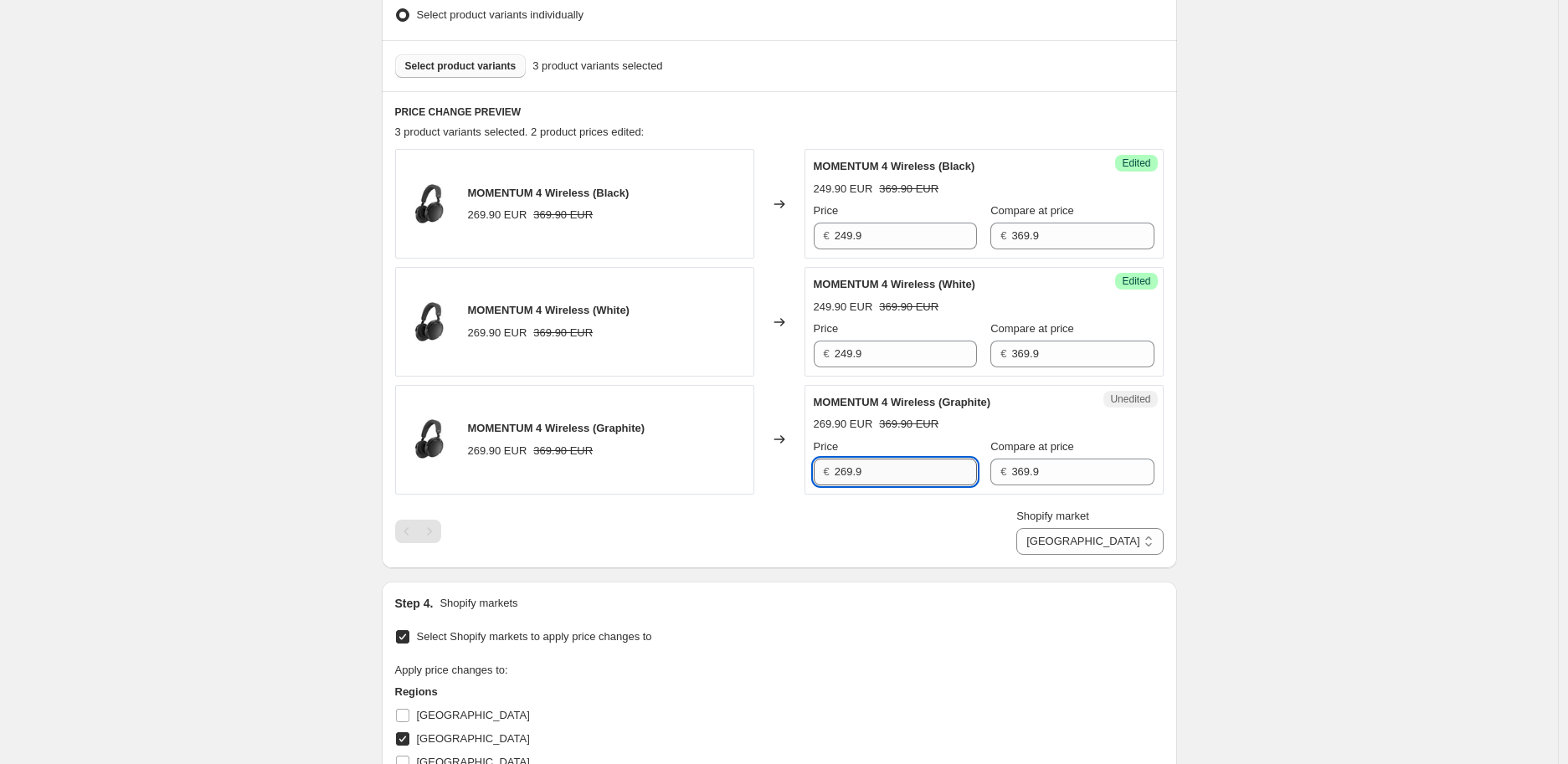
click at [898, 469] on input "269.9" at bounding box center [905, 472] width 142 height 27
paste input "4"
type input "249.9"
drag, startPoint x: 949, startPoint y: 574, endPoint x: 1095, endPoint y: 577, distance: 146.0
click at [949, 573] on div "Step 1. Optionally give your price change job a title (eg "March 30% off sale o…" at bounding box center [773, 602] width 809 height 2035
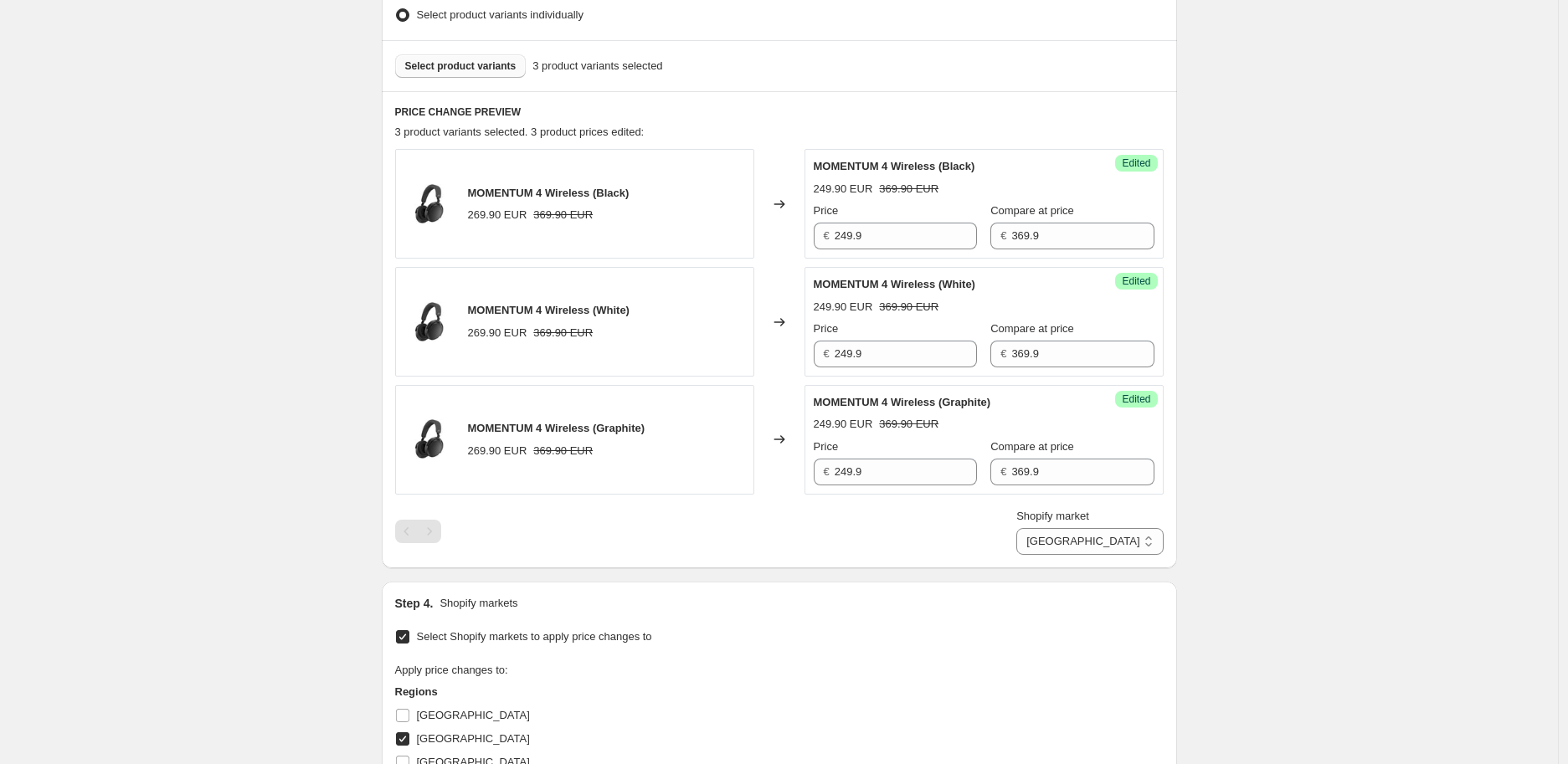
drag, startPoint x: 1120, startPoint y: 547, endPoint x: 1128, endPoint y: 556, distance: 12.0
click at [1120, 547] on select "Belgium Luxembourg Netherlands" at bounding box center [1090, 541] width 146 height 27
select select "6291650"
click at [1076, 555] on select "Belgium Luxembourg Netherlands" at bounding box center [1090, 541] width 146 height 27
click at [893, 235] on input "269.9" at bounding box center [905, 236] width 142 height 27
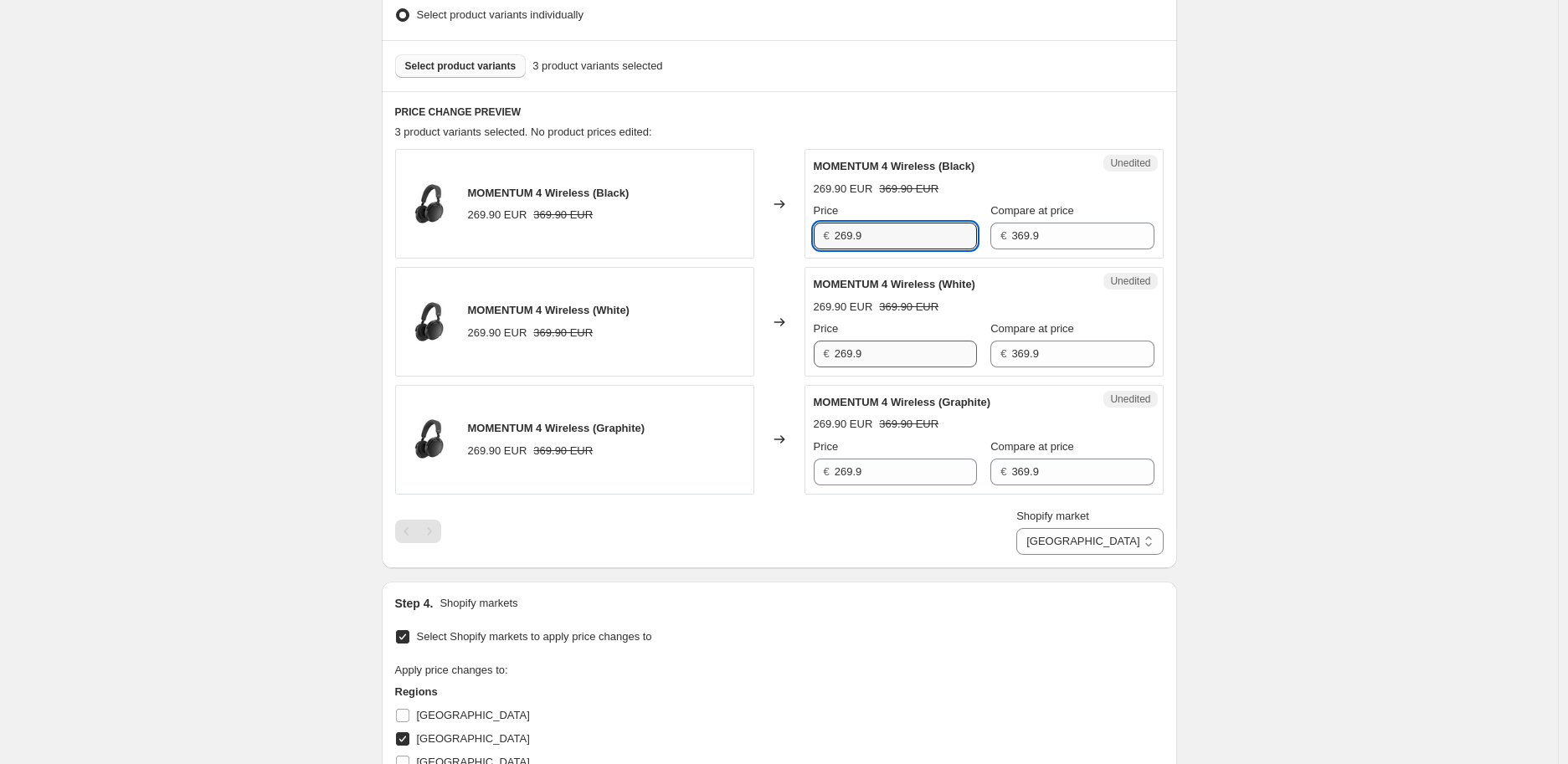
paste input "4"
type input "249.9"
click at [872, 346] on input "269.9" at bounding box center [905, 354] width 142 height 27
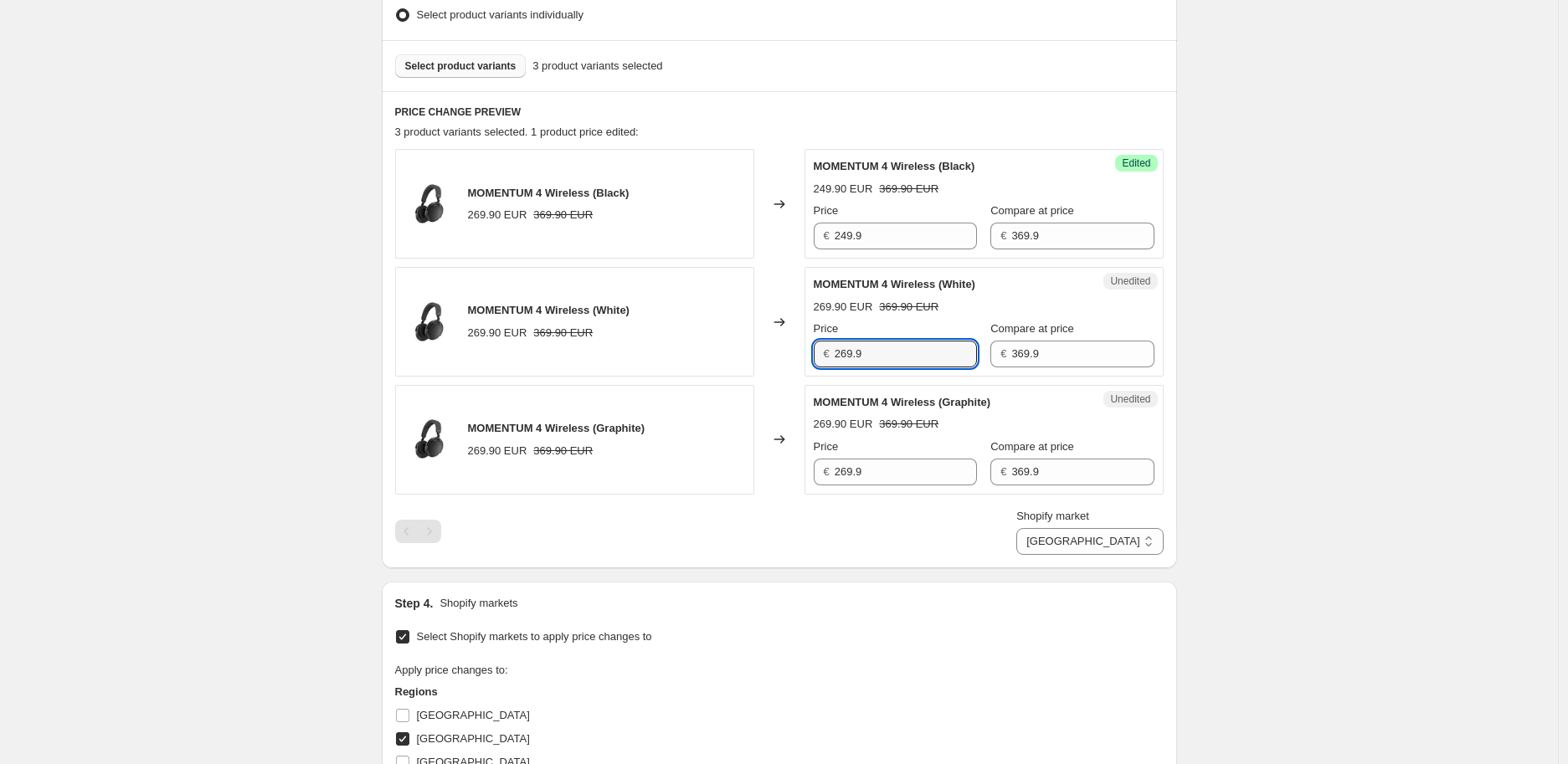
paste input "4"
type input "249.9"
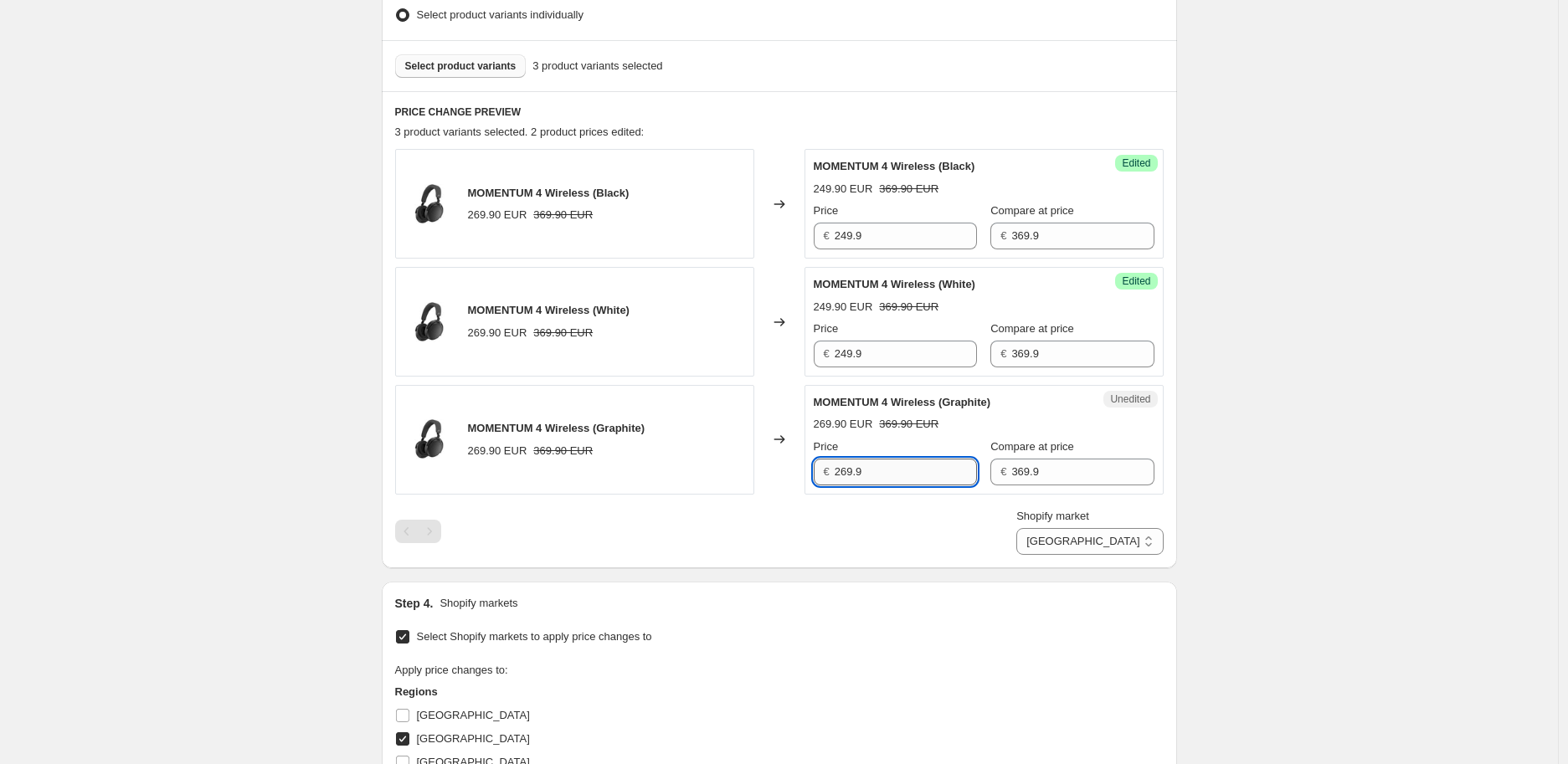
click at [886, 484] on input "269.9" at bounding box center [905, 472] width 142 height 27
paste input "4"
type input "249.9"
click at [1268, 426] on div "Create new price change job. This page is ready Create new price change job Dra…" at bounding box center [779, 629] width 1559 height 2188
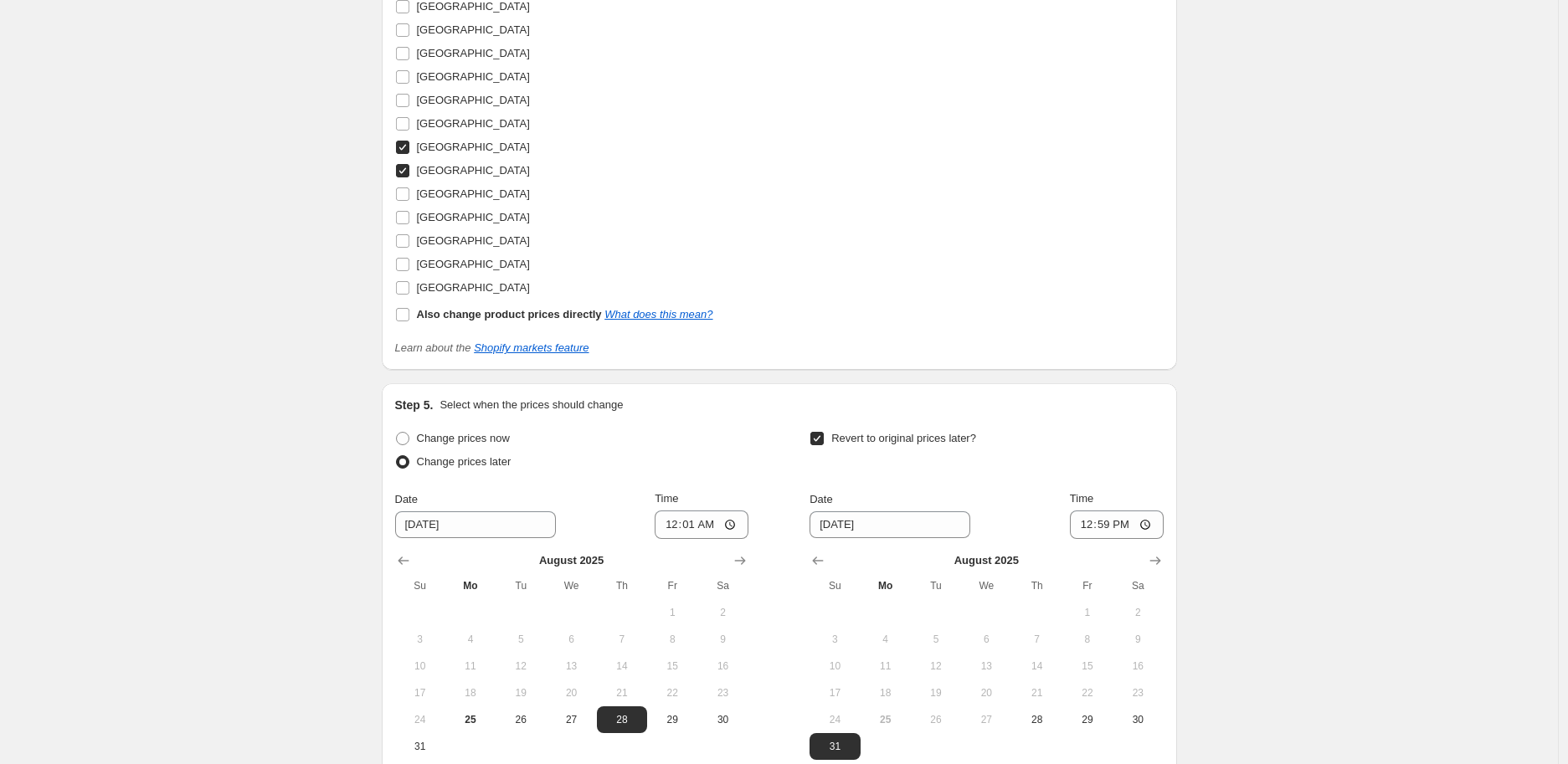
scroll to position [1395, 0]
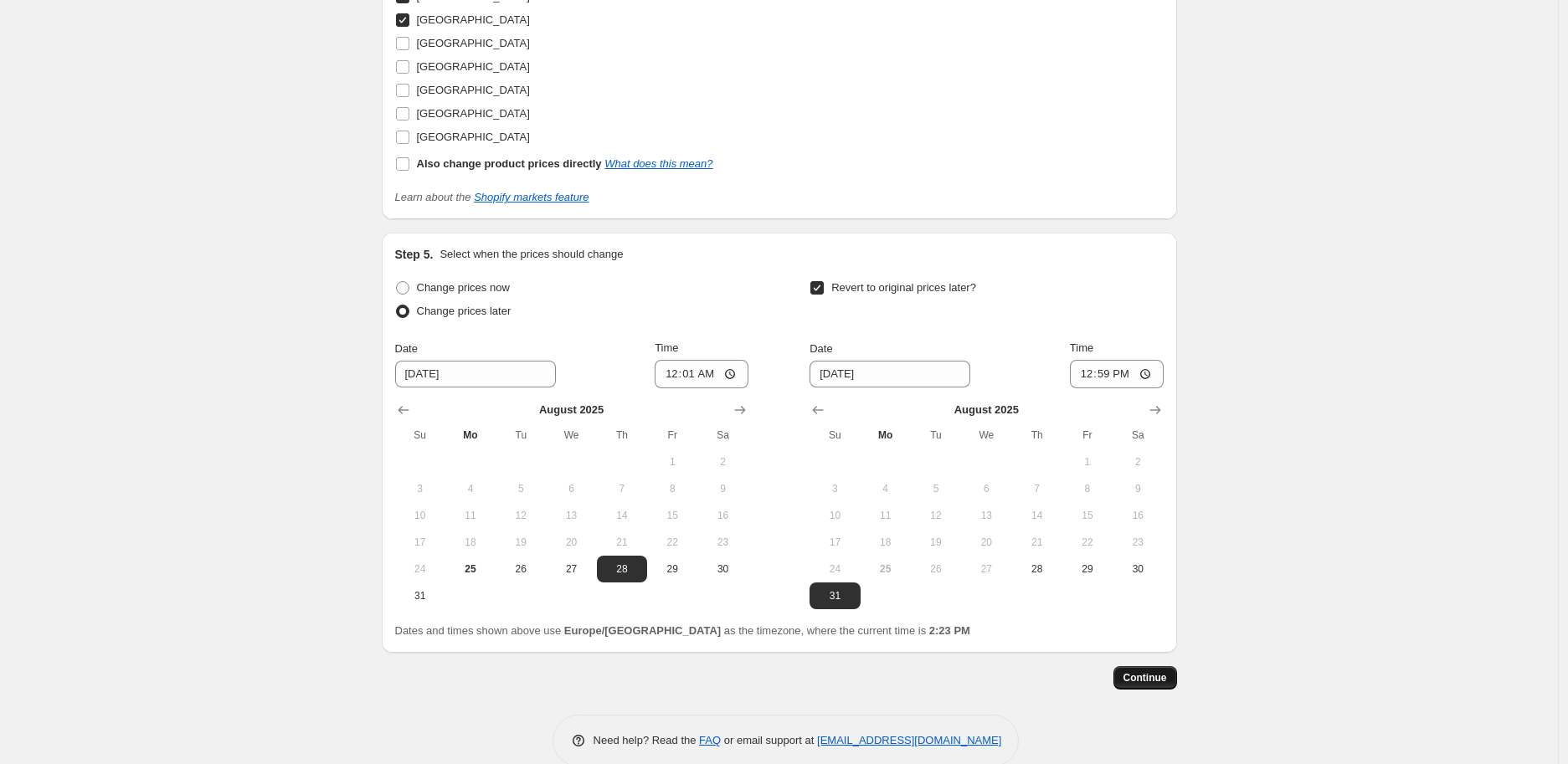
click at [1153, 683] on span "Continue" at bounding box center [1145, 678] width 44 height 14
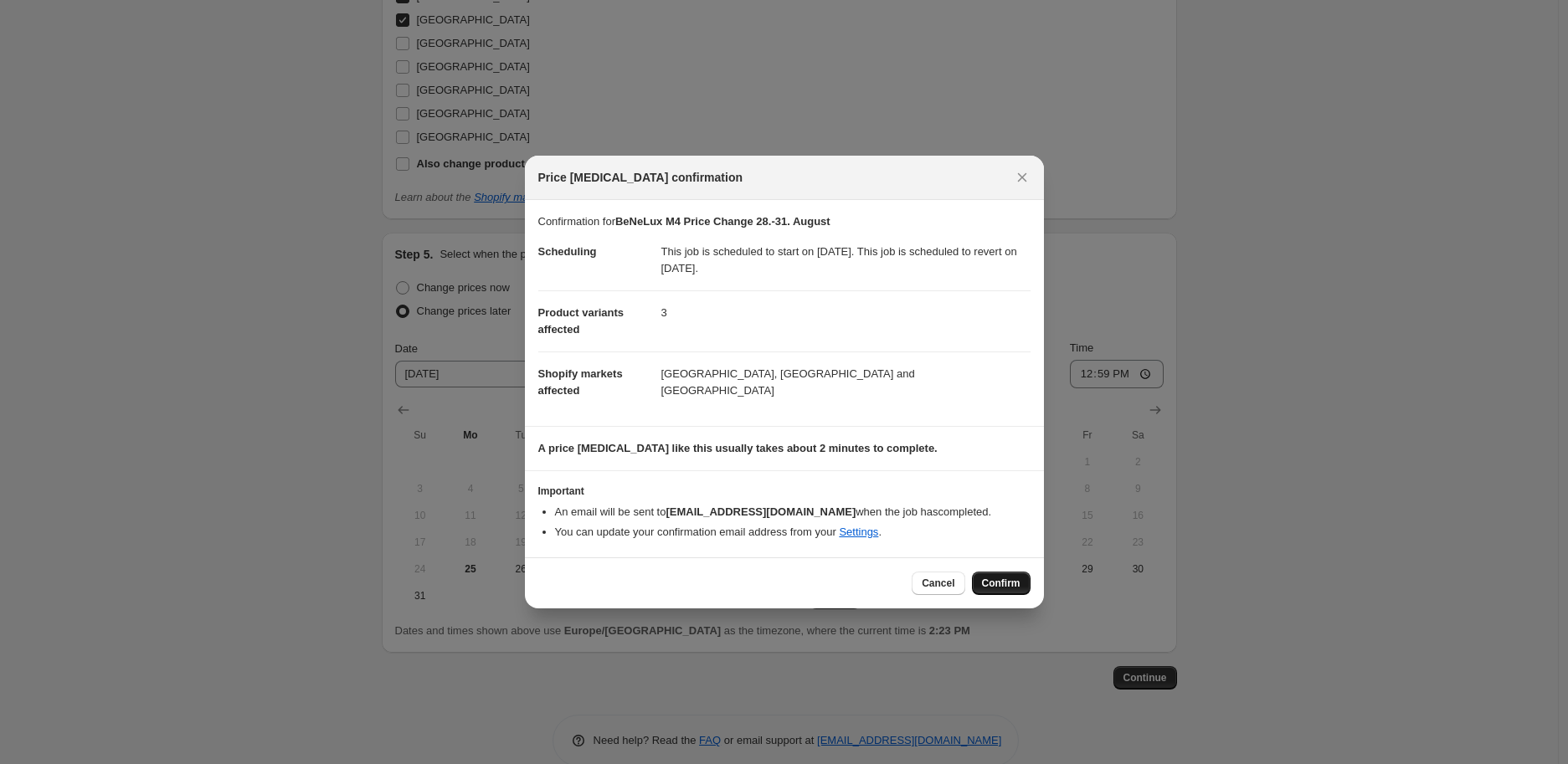
click at [1007, 590] on button "Confirm" at bounding box center [1001, 583] width 59 height 23
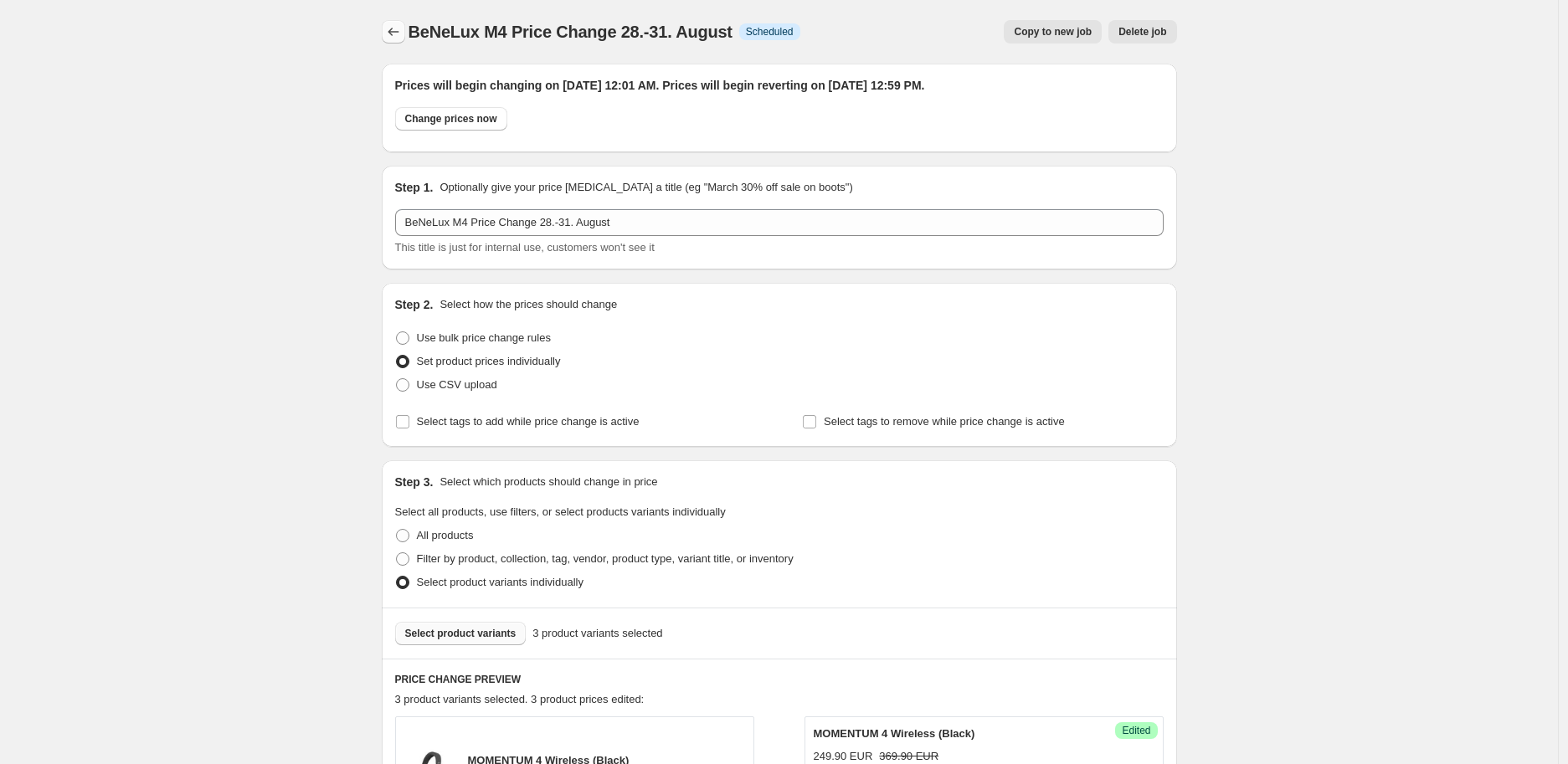
click at [394, 34] on icon "Price change jobs" at bounding box center [393, 31] width 16 height 16
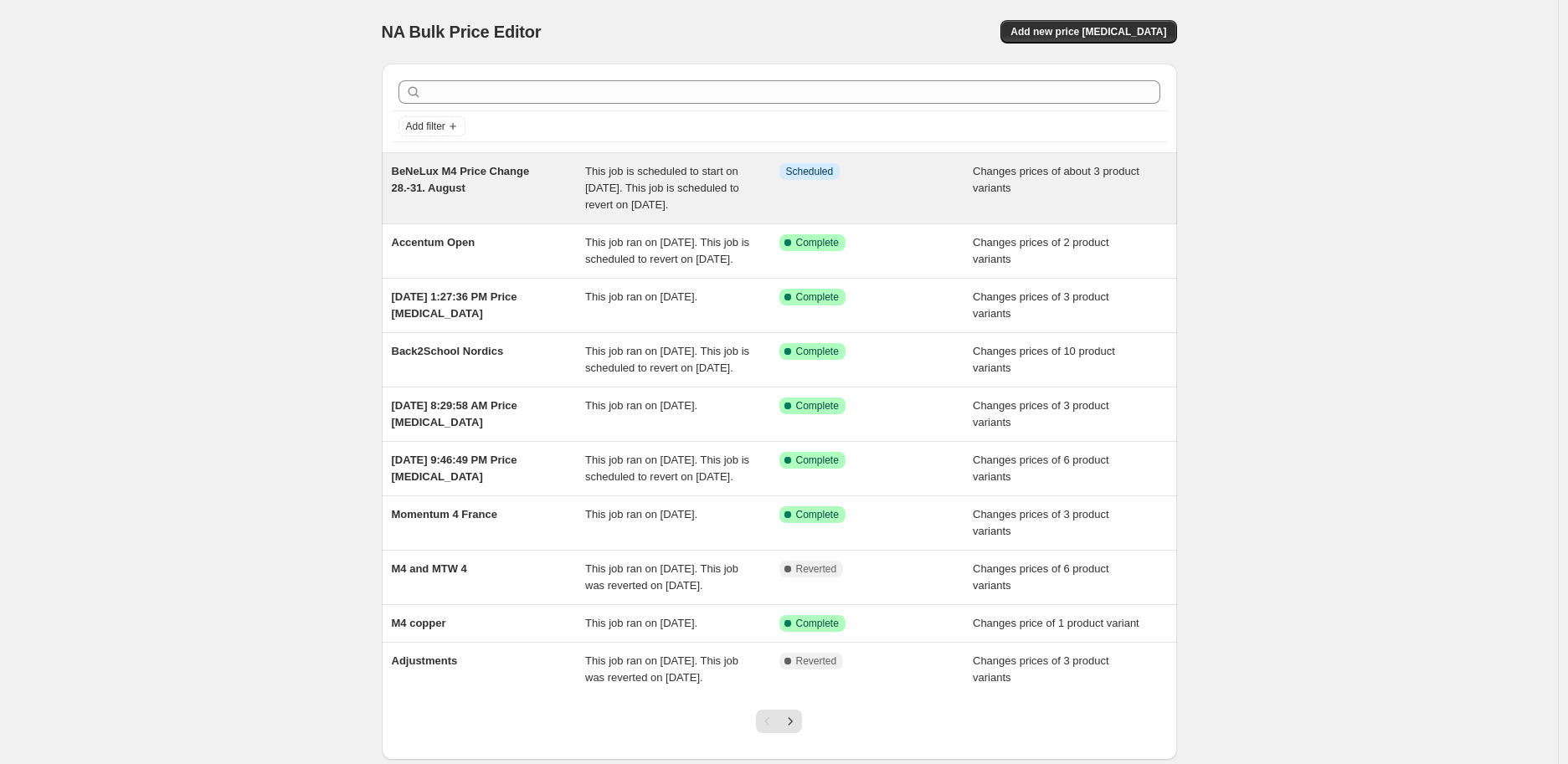
click at [514, 171] on span "BeNeLux M4 Price Change 28.-31. August" at bounding box center [461, 179] width 138 height 29
